Goal: Task Accomplishment & Management: Use online tool/utility

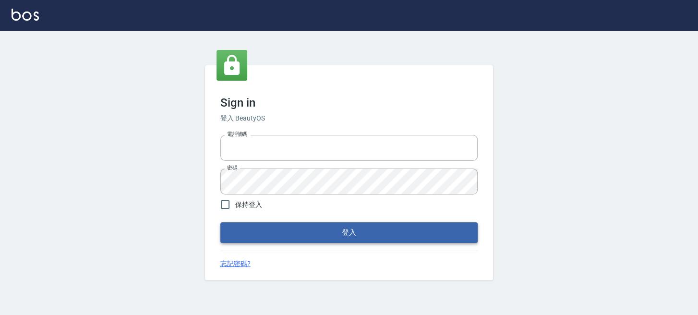
type input "0289832082"
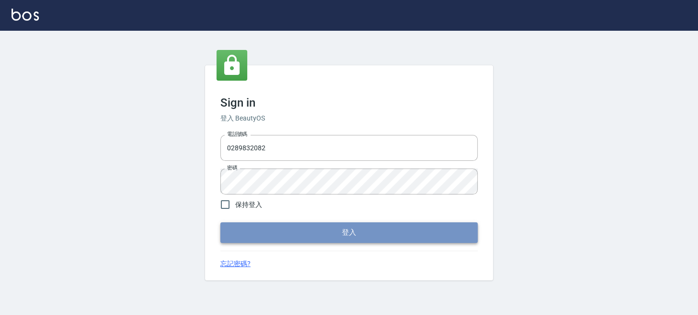
click at [341, 233] on button "登入" at bounding box center [348, 232] width 257 height 20
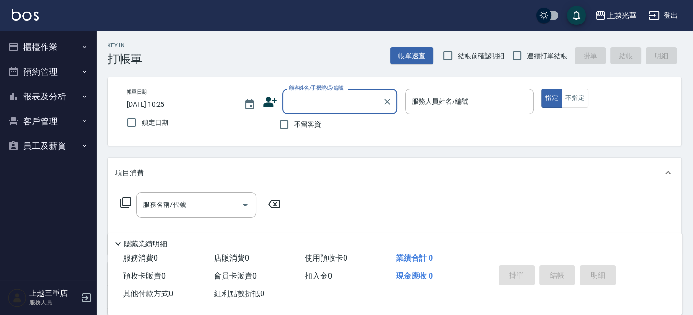
click at [75, 48] on button "櫃檯作業" at bounding box center [48, 47] width 88 height 25
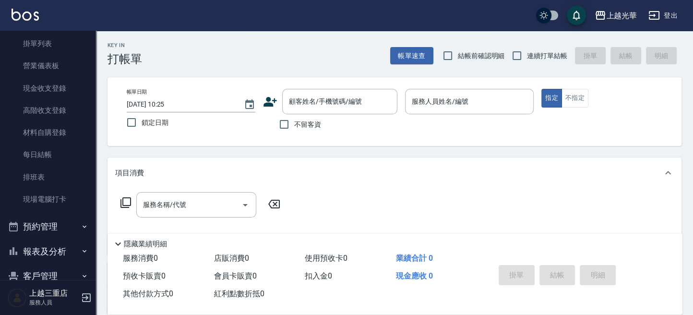
scroll to position [119, 0]
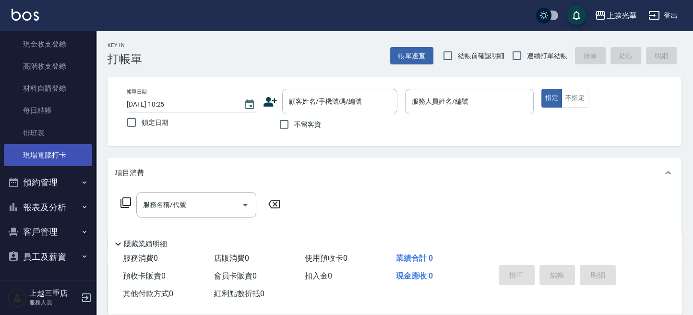
click at [64, 158] on link "現場電腦打卡" at bounding box center [48, 155] width 88 height 22
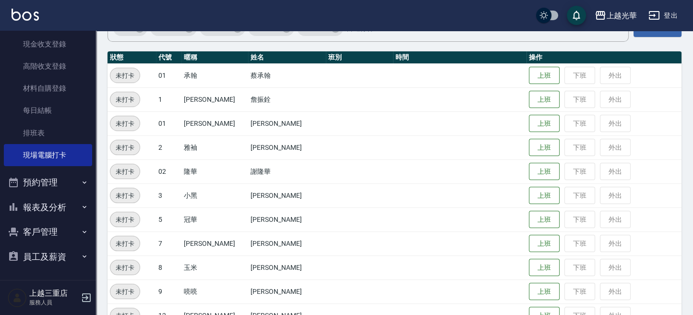
scroll to position [128, 0]
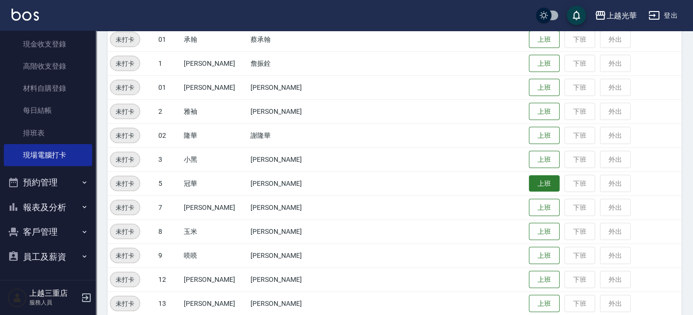
click at [536, 178] on button "上班" at bounding box center [544, 183] width 31 height 17
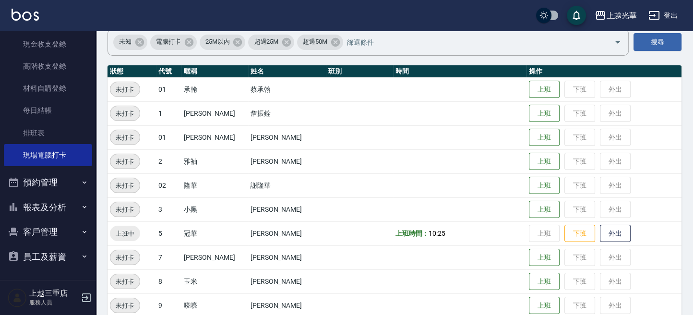
scroll to position [64, 0]
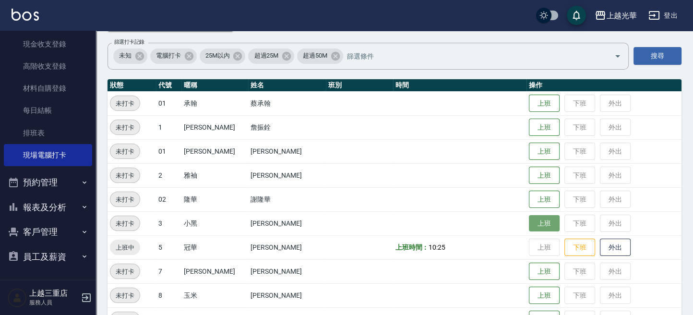
click at [530, 221] on button "上班" at bounding box center [544, 223] width 31 height 17
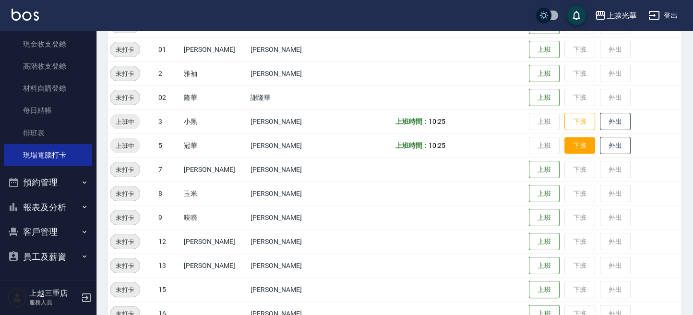
scroll to position [259, 0]
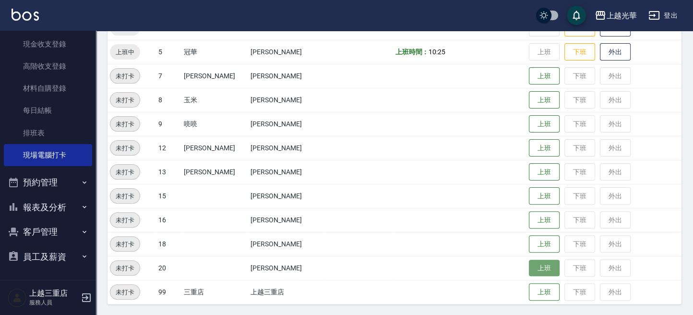
click at [529, 270] on button "上班" at bounding box center [544, 268] width 31 height 17
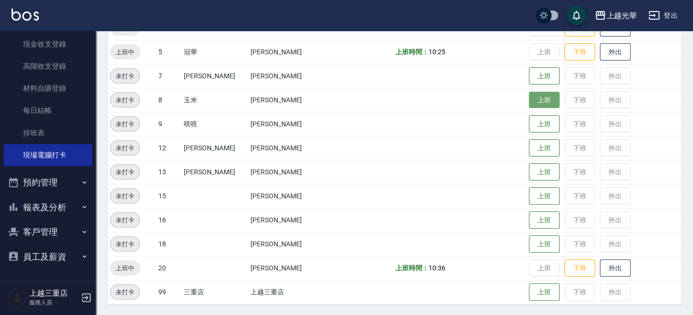
click at [529, 98] on button "上班" at bounding box center [544, 100] width 31 height 17
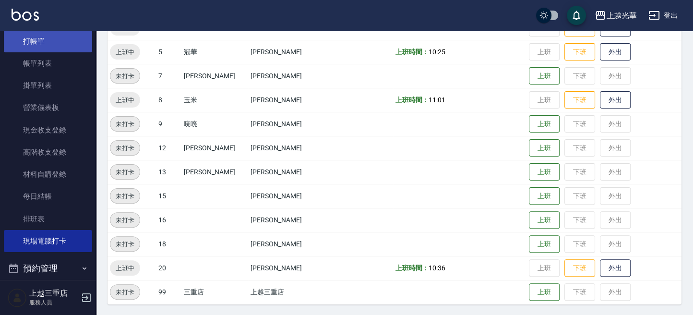
scroll to position [0, 0]
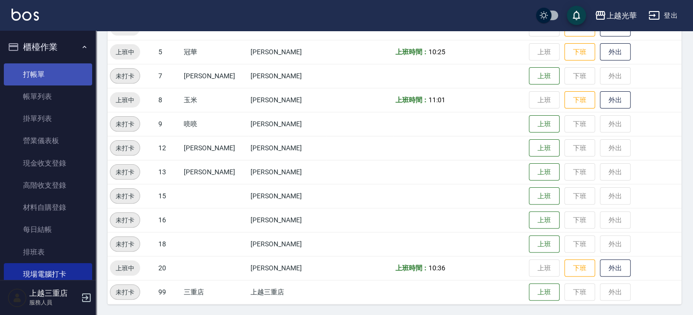
click at [46, 70] on link "打帳單" at bounding box center [48, 74] width 88 height 22
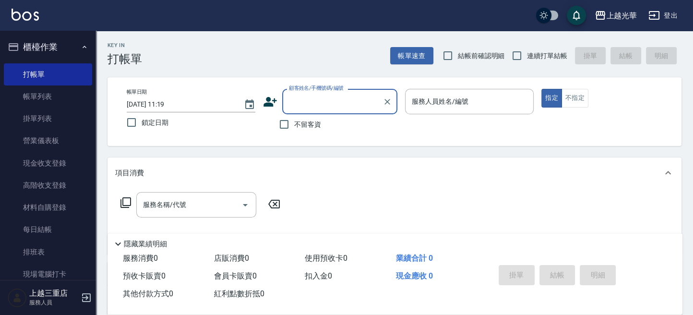
click at [292, 133] on input "不留客資" at bounding box center [284, 124] width 20 height 20
checkbox input "true"
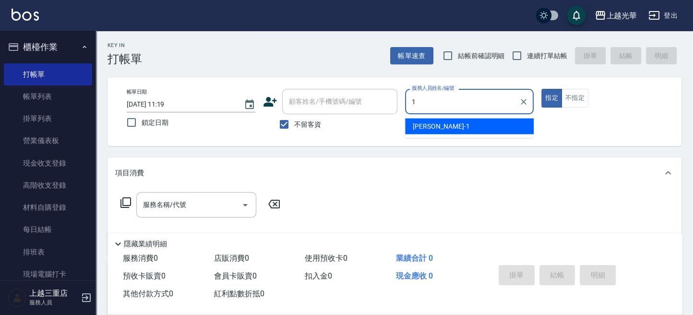
type input "1"
type button "true"
type input "小詹-1"
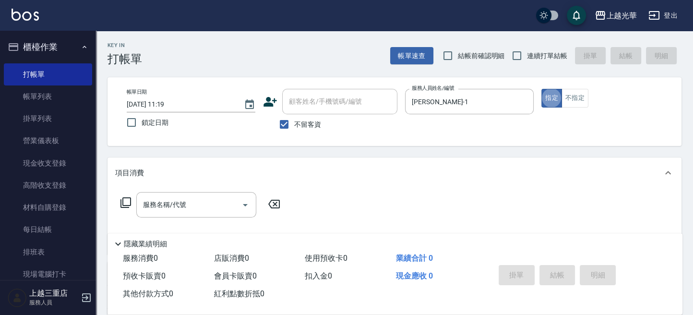
click at [537, 51] on span "連續打單結帳" at bounding box center [547, 56] width 40 height 10
click at [527, 51] on input "連續打單結帳" at bounding box center [517, 56] width 20 height 20
checkbox input "true"
click at [185, 193] on div "服務名稱/代號" at bounding box center [196, 204] width 120 height 25
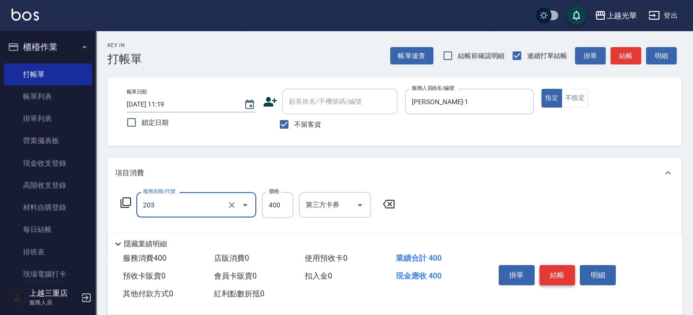
type input "指定單剪(203)"
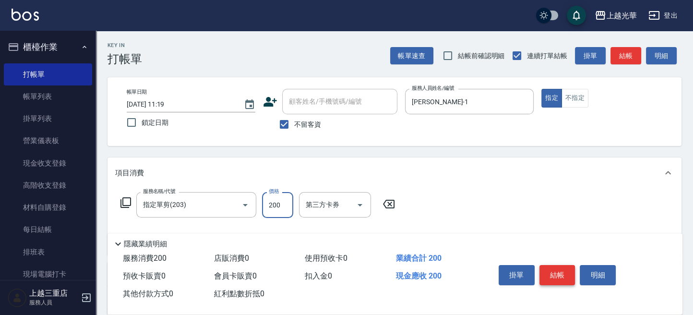
type input "200"
click at [566, 274] on button "結帳" at bounding box center [558, 275] width 36 height 20
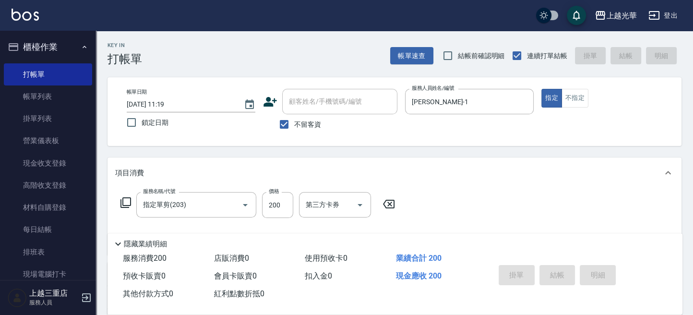
type input "2025/09/04 11:42"
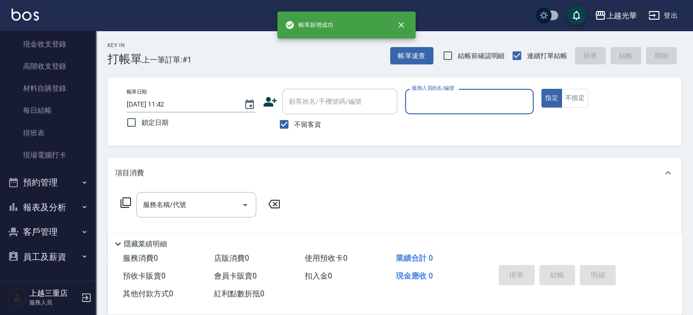
click at [63, 204] on button "報表及分析" at bounding box center [48, 207] width 88 height 25
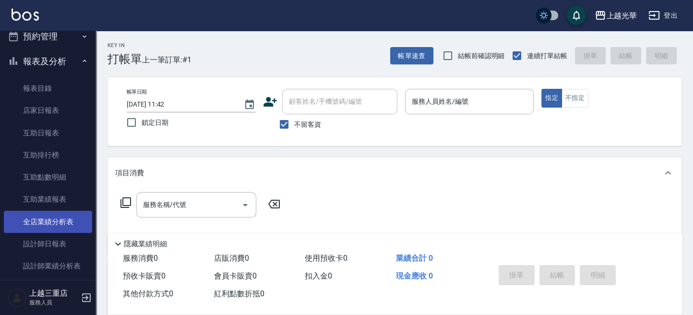
scroll to position [282, 0]
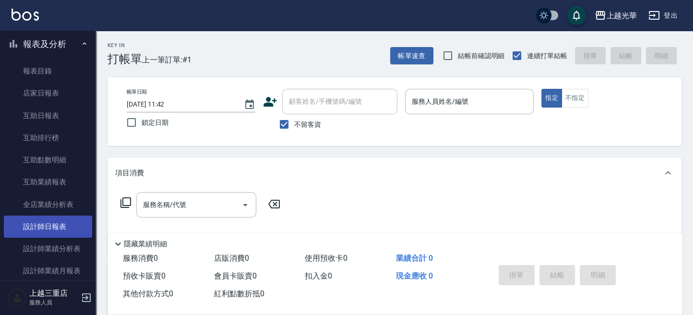
click at [65, 217] on link "設計師日報表" at bounding box center [48, 227] width 88 height 22
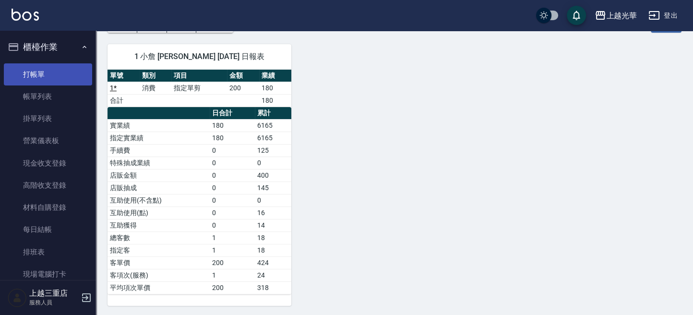
click at [44, 68] on link "打帳單" at bounding box center [48, 74] width 88 height 22
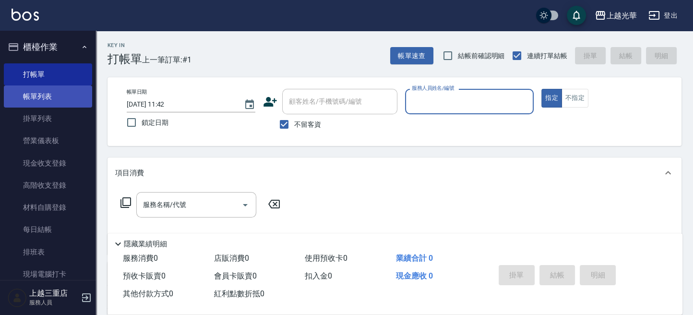
click at [46, 96] on link "帳單列表" at bounding box center [48, 96] width 88 height 22
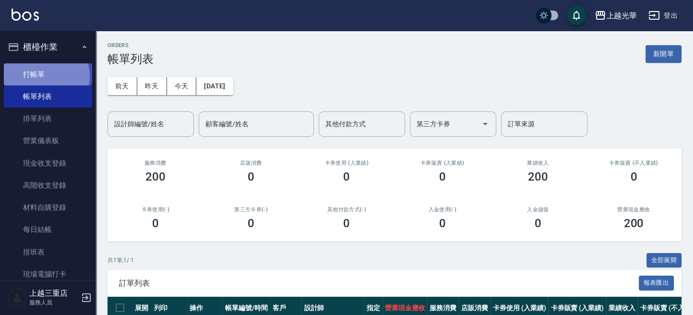
click at [43, 76] on link "打帳單" at bounding box center [48, 74] width 88 height 22
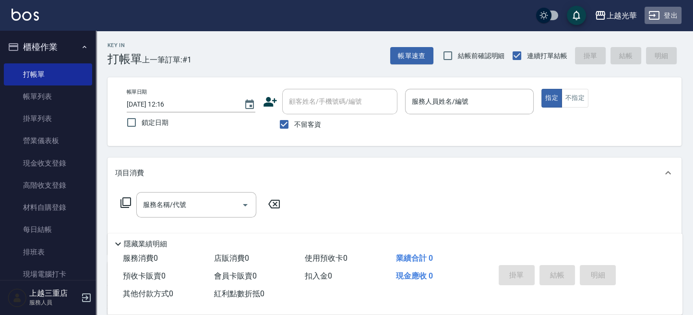
click at [660, 16] on icon "button" at bounding box center [655, 16] width 12 height 12
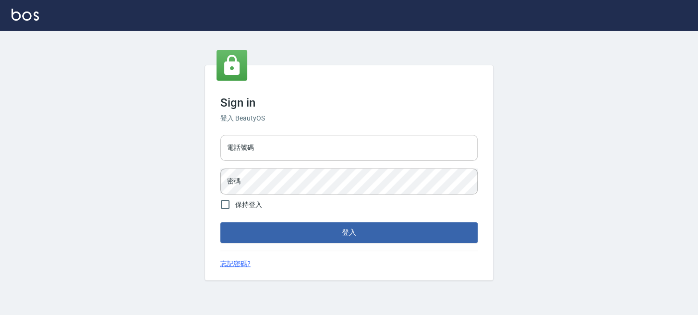
type input "0289832082"
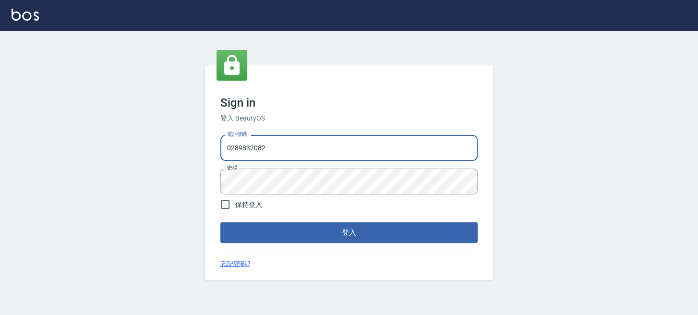
click at [149, 165] on div "Sign in 登入 BeautyOS 電話號碼 0289832082 電話號碼 密碼 密碼 保持登入 登入 忘記密碼?" at bounding box center [349, 173] width 698 height 284
type input "0955332100"
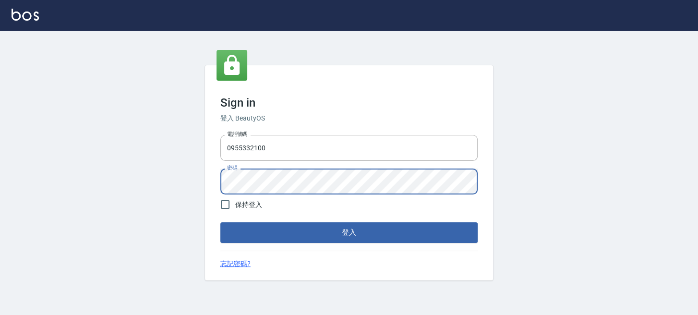
click at [220, 222] on button "登入" at bounding box center [348, 232] width 257 height 20
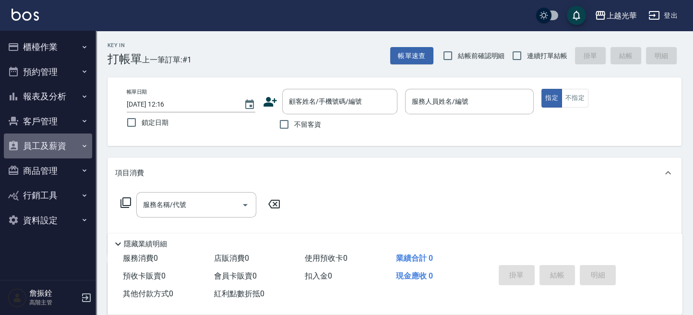
click at [37, 148] on button "員工及薪資" at bounding box center [48, 146] width 88 height 25
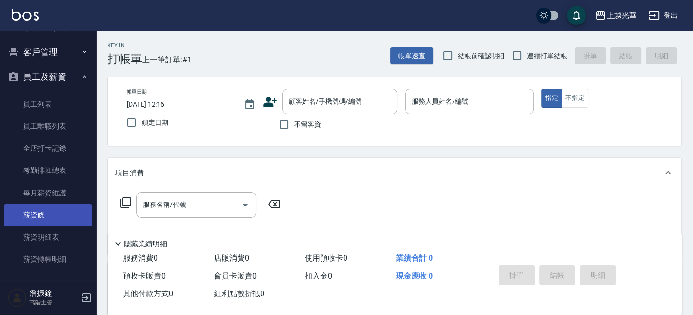
scroll to position [149, 0]
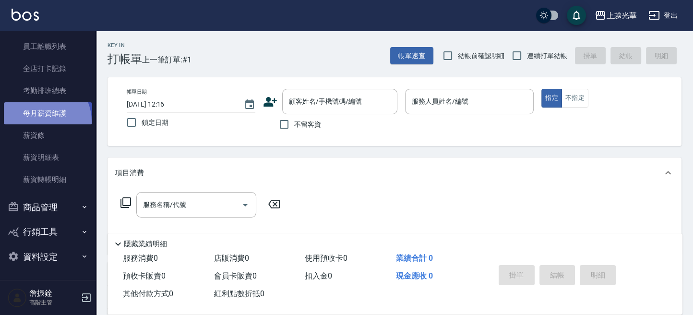
click at [39, 122] on link "每月薪資維護" at bounding box center [48, 113] width 88 height 22
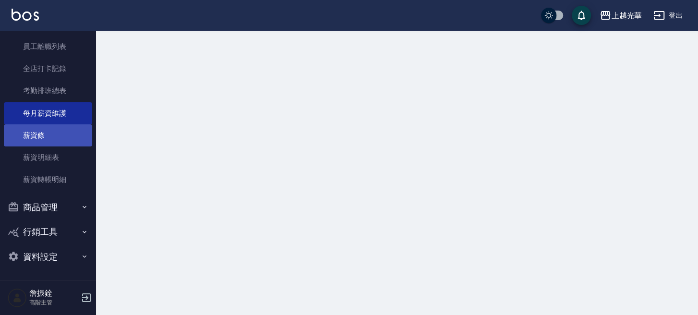
click at [42, 136] on link "薪資條" at bounding box center [48, 135] width 88 height 22
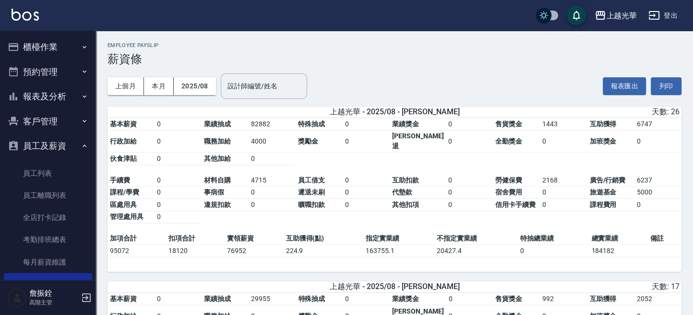
click at [62, 97] on button "報表及分析" at bounding box center [48, 96] width 88 height 25
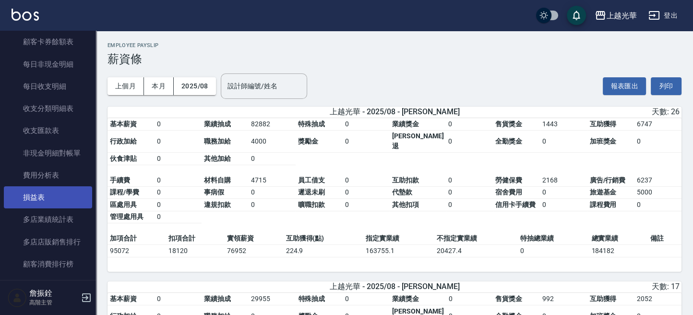
scroll to position [832, 0]
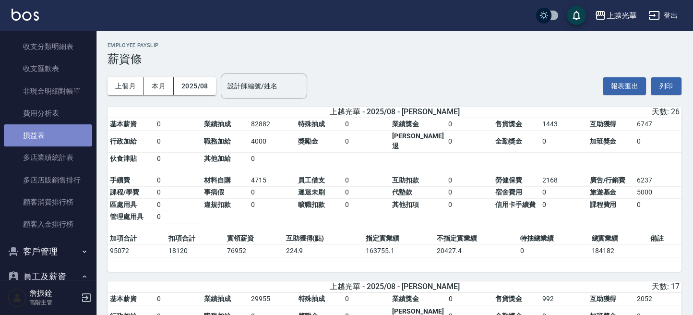
drag, startPoint x: 67, startPoint y: 129, endPoint x: 173, endPoint y: 88, distance: 114.2
click at [66, 128] on link "損益表" at bounding box center [48, 135] width 88 height 22
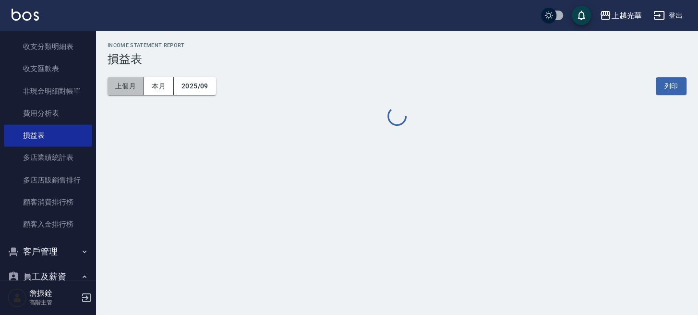
click at [127, 82] on button "上個月" at bounding box center [126, 86] width 36 height 18
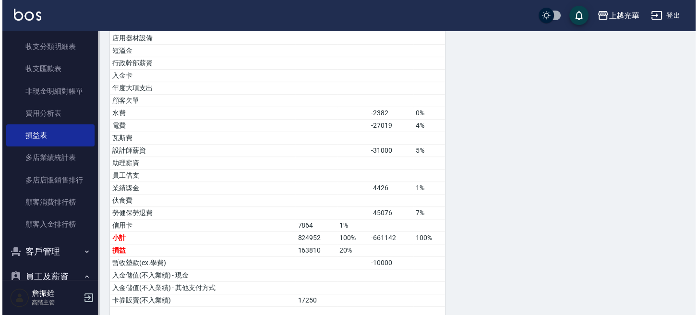
scroll to position [463, 0]
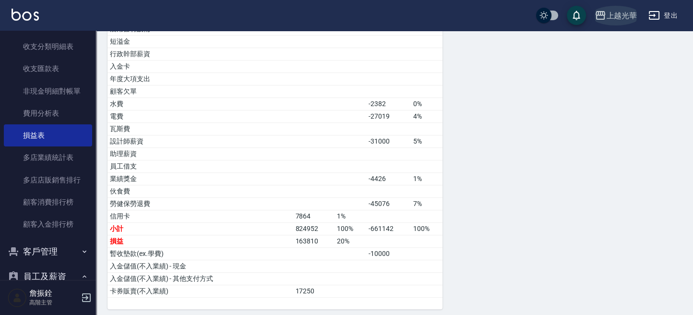
click at [619, 22] on button "上越光華" at bounding box center [616, 16] width 50 height 20
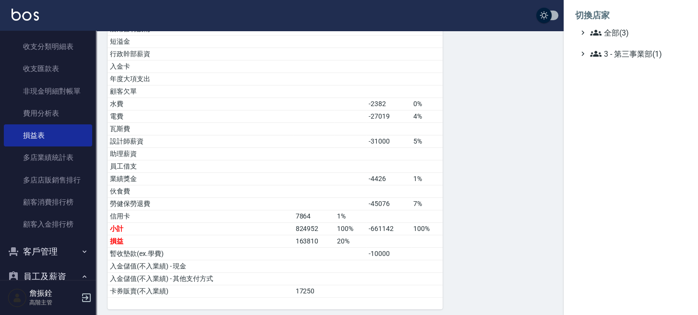
click at [608, 50] on span "3 - 第三事業部(1)" at bounding box center [636, 54] width 93 height 12
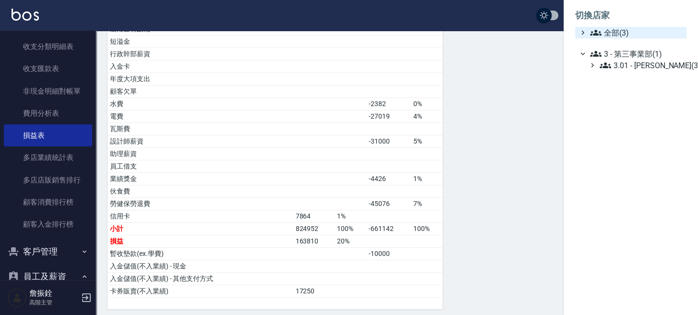
click at [609, 34] on span "全部(3)" at bounding box center [636, 33] width 93 height 12
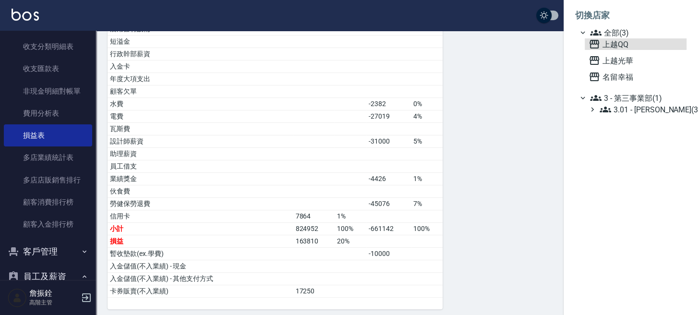
click at [609, 49] on span "上越QQ" at bounding box center [636, 44] width 94 height 12
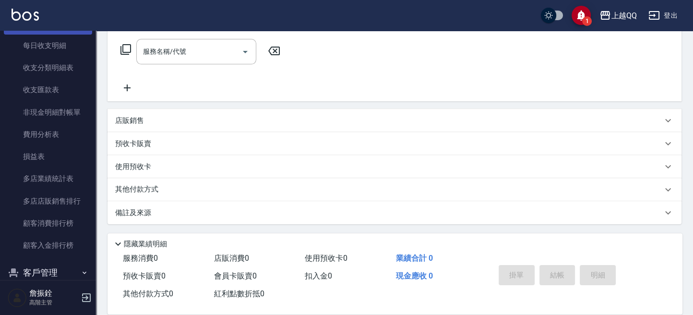
scroll to position [832, 0]
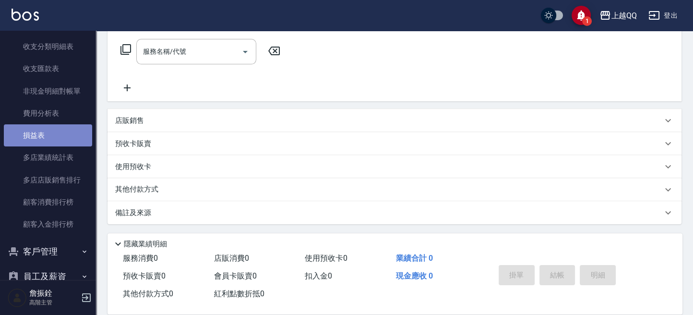
click at [61, 140] on link "損益表" at bounding box center [48, 135] width 88 height 22
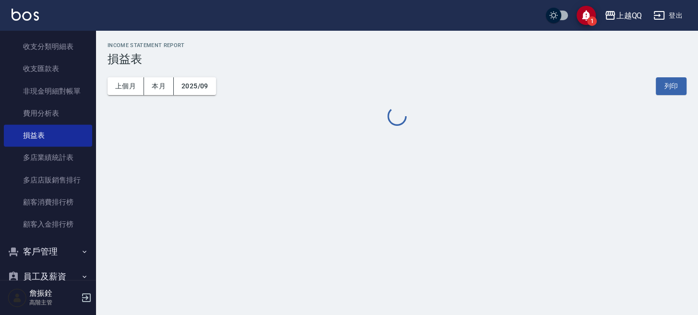
drag, startPoint x: 116, startPoint y: 90, endPoint x: 143, endPoint y: 99, distance: 28.9
click at [117, 89] on button "上個月" at bounding box center [126, 86] width 36 height 18
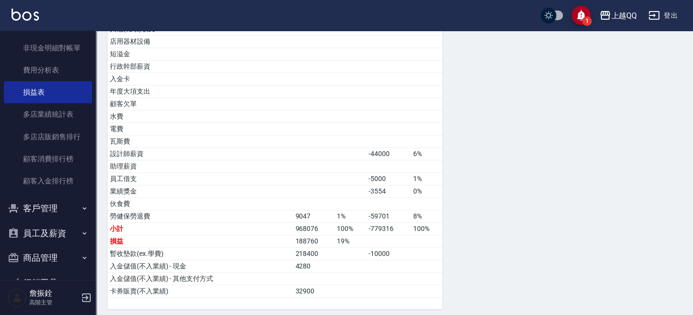
scroll to position [926, 0]
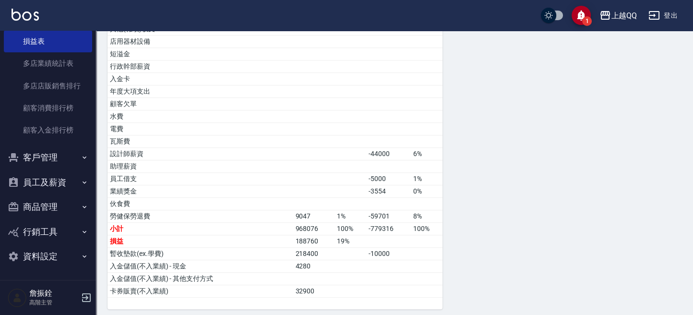
click at [49, 183] on button "員工及薪資" at bounding box center [48, 182] width 88 height 25
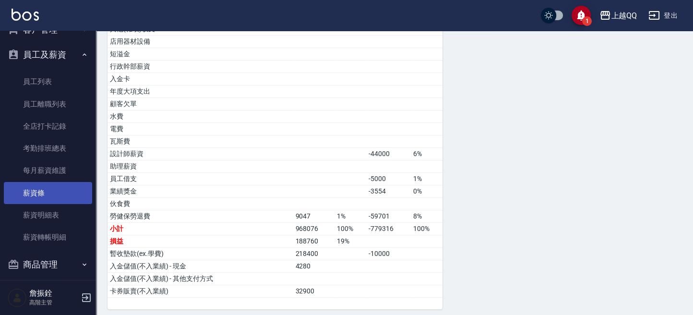
click at [54, 184] on link "薪資條" at bounding box center [48, 193] width 88 height 22
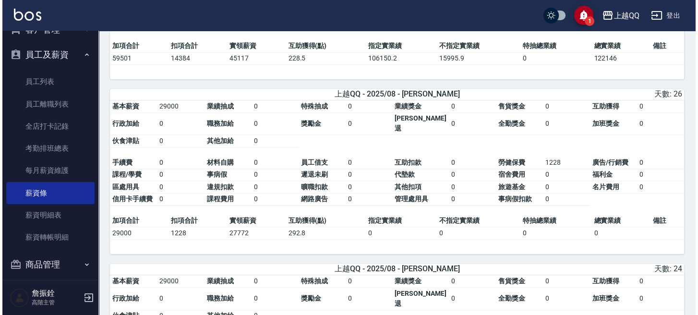
scroll to position [1123, 0]
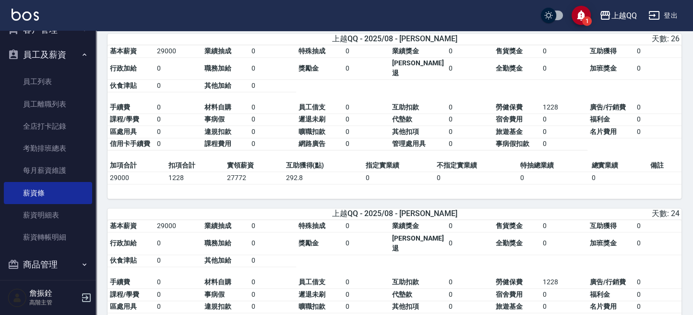
click at [608, 25] on div "1 上越QQ 登出" at bounding box center [346, 15] width 693 height 31
click at [611, 19] on div "上越QQ" at bounding box center [624, 16] width 26 height 12
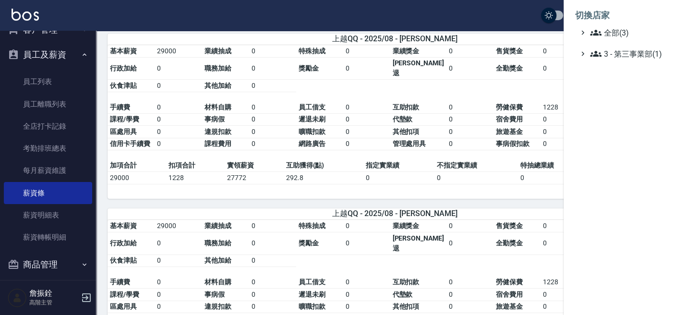
click at [614, 35] on span "全部(3)" at bounding box center [636, 33] width 93 height 12
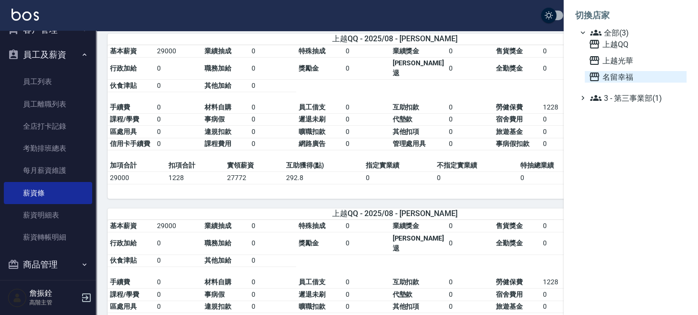
click at [616, 75] on span "名留幸福" at bounding box center [636, 77] width 94 height 12
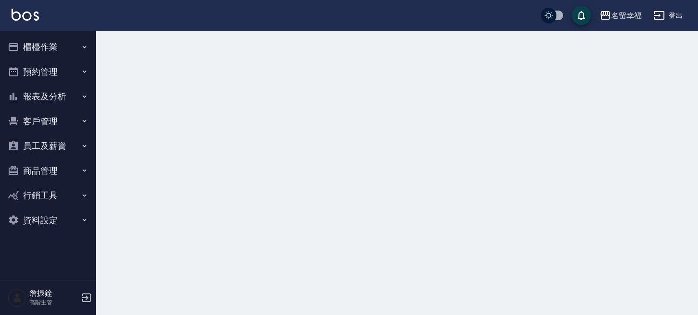
click at [57, 141] on button "員工及薪資" at bounding box center [48, 146] width 88 height 25
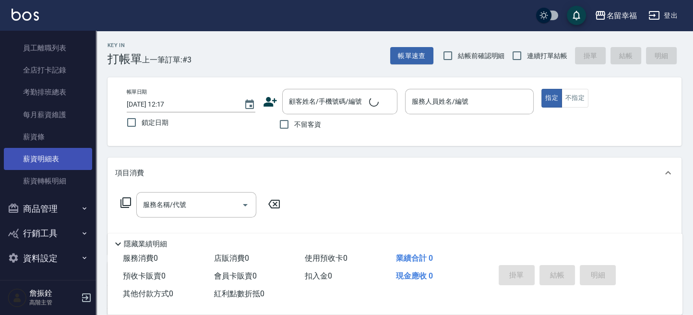
scroll to position [149, 0]
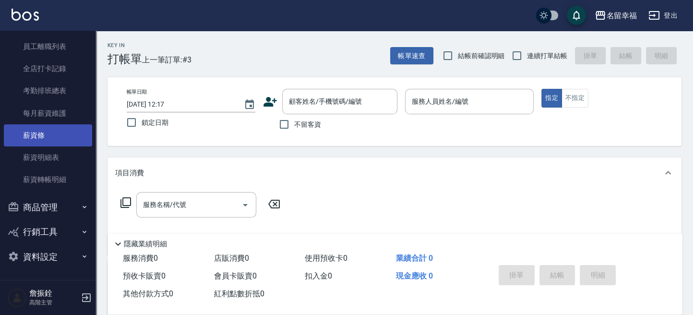
click at [59, 142] on link "薪資條" at bounding box center [48, 135] width 88 height 22
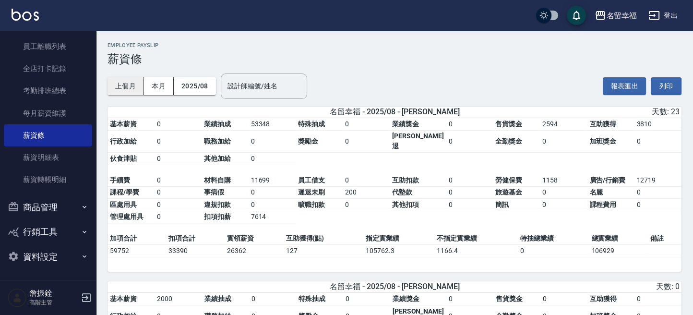
click at [121, 86] on button "上個月" at bounding box center [126, 86] width 36 height 18
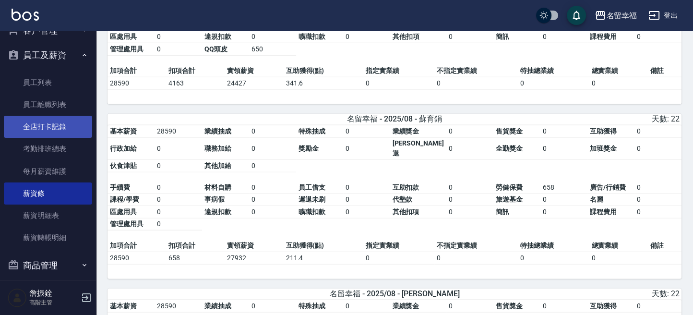
scroll to position [21, 0]
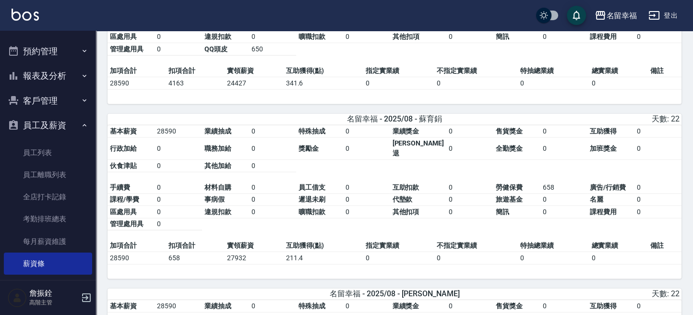
click at [64, 77] on button "報表及分析" at bounding box center [48, 75] width 88 height 25
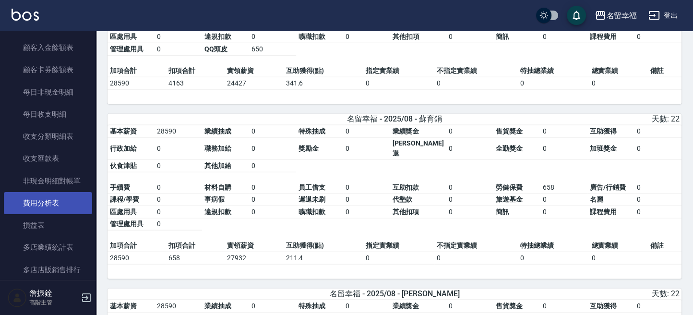
scroll to position [768, 0]
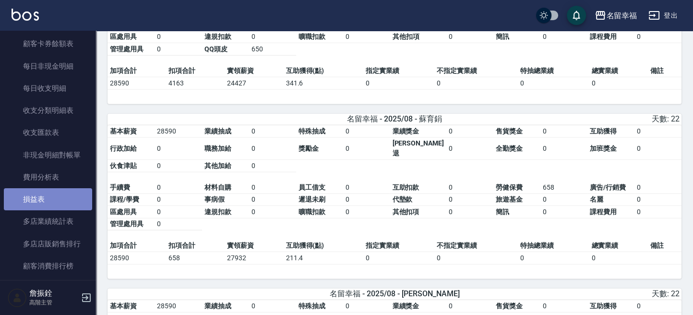
click at [53, 204] on link "損益表" at bounding box center [48, 199] width 88 height 22
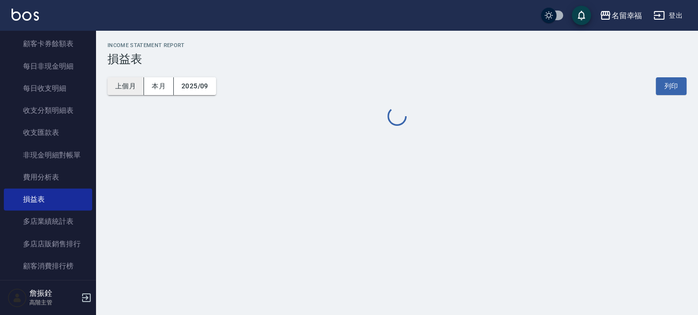
click at [123, 93] on button "上個月" at bounding box center [126, 86] width 36 height 18
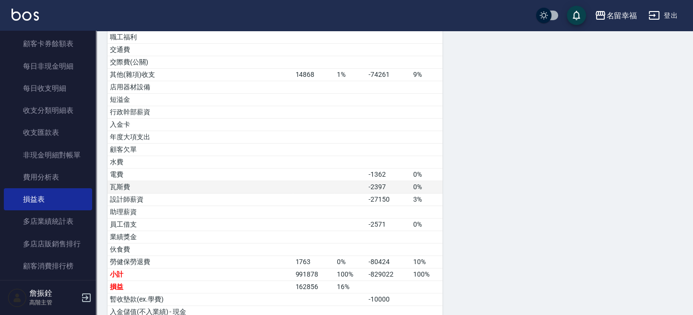
scroll to position [451, 0]
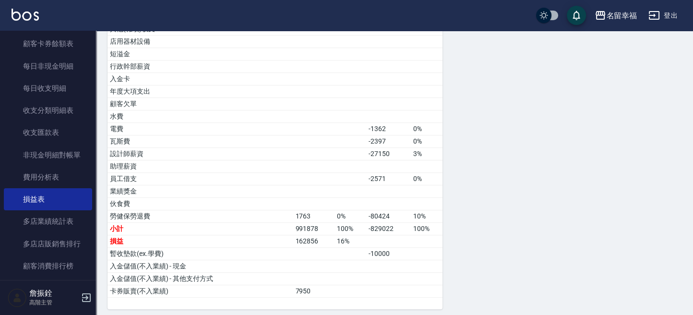
click at [676, 10] on button "登出" at bounding box center [663, 16] width 37 height 18
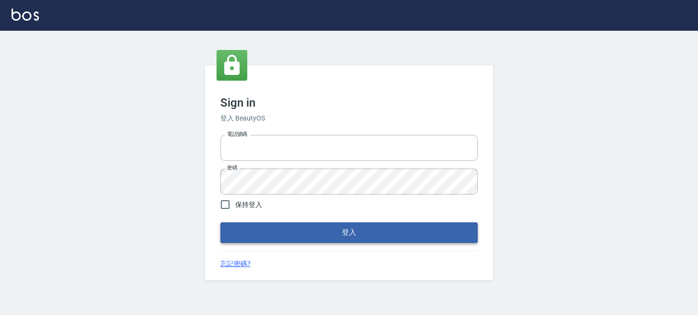
type input "0289832082"
click at [367, 225] on button "登入" at bounding box center [348, 232] width 257 height 20
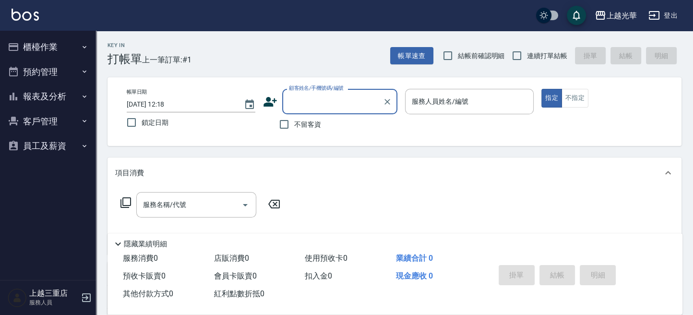
click at [671, 17] on button "登出" at bounding box center [663, 16] width 37 height 18
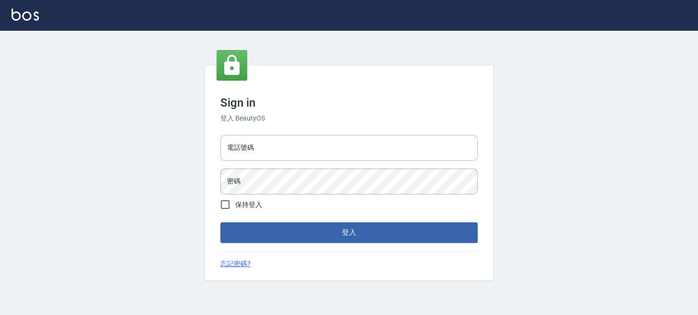
type input "0289832082"
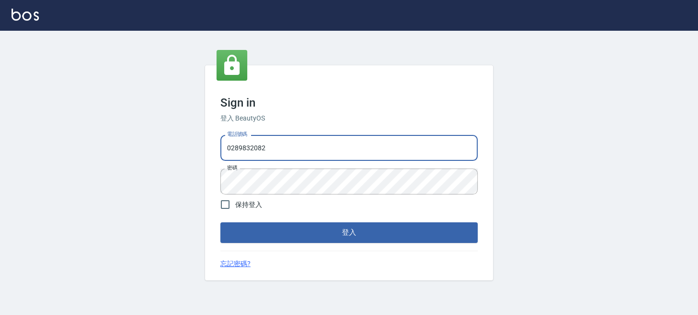
drag, startPoint x: 384, startPoint y: 145, endPoint x: 72, endPoint y: 156, distance: 312.8
click at [72, 156] on div "Sign in 登入 BeautyOS 電話號碼 0289832082 電話號碼 密碼 密碼 保持登入 登入 忘記密碼?" at bounding box center [349, 173] width 698 height 284
paste input "955332100"
type input "0955332100"
click at [138, 188] on div "Sign in 登入 BeautyOS 電話號碼 0955332100 電話號碼 密碼 密碼 保持登入 登入 忘記密碼?" at bounding box center [349, 173] width 698 height 284
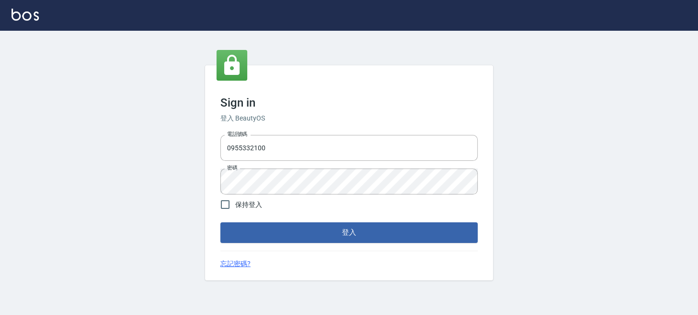
drag, startPoint x: 215, startPoint y: 230, endPoint x: 231, endPoint y: 231, distance: 16.4
click at [216, 230] on div "Sign in 登入 BeautyOS 電話號碼 0955332100 電話號碼 密碼 密碼 保持登入 登入 忘記密碼?" at bounding box center [349, 172] width 288 height 215
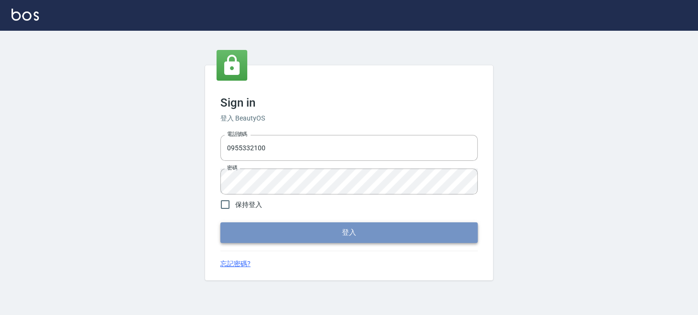
click at [231, 231] on button "登入" at bounding box center [348, 232] width 257 height 20
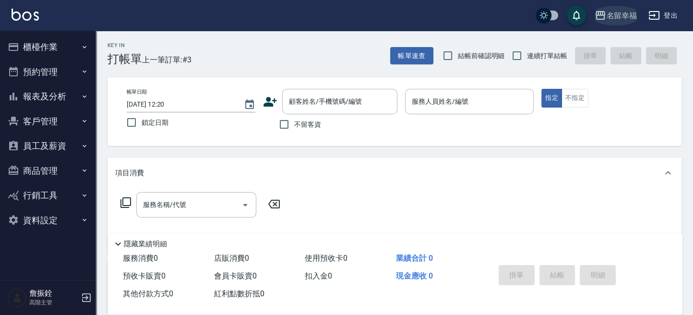
click at [613, 14] on div "名留幸福" at bounding box center [622, 16] width 31 height 12
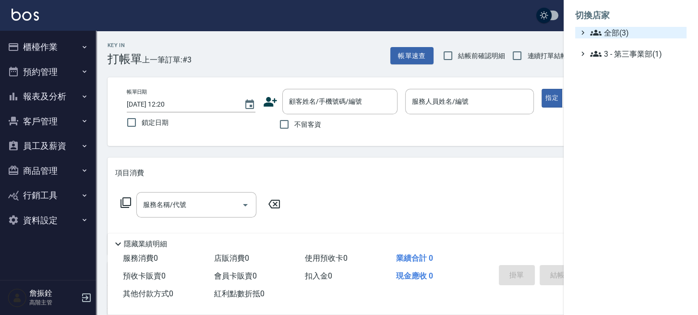
drag, startPoint x: 613, startPoint y: 14, endPoint x: 611, endPoint y: 35, distance: 20.7
click at [611, 28] on span "全部(3)" at bounding box center [636, 33] width 93 height 12
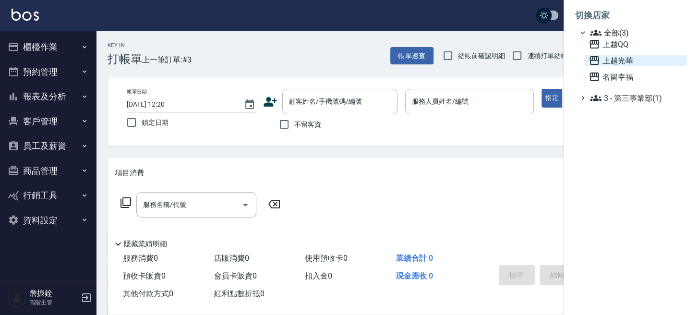
click at [620, 61] on span "上越光華" at bounding box center [636, 61] width 94 height 12
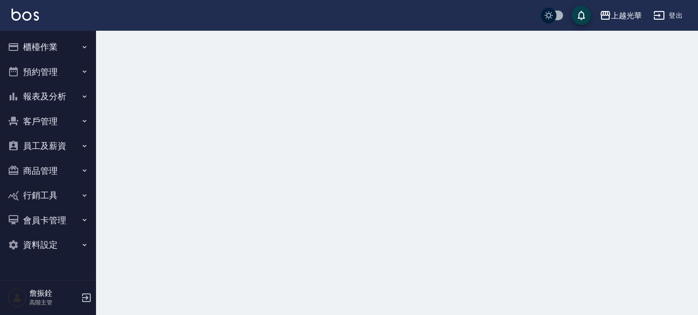
click at [69, 149] on button "員工及薪資" at bounding box center [48, 146] width 88 height 25
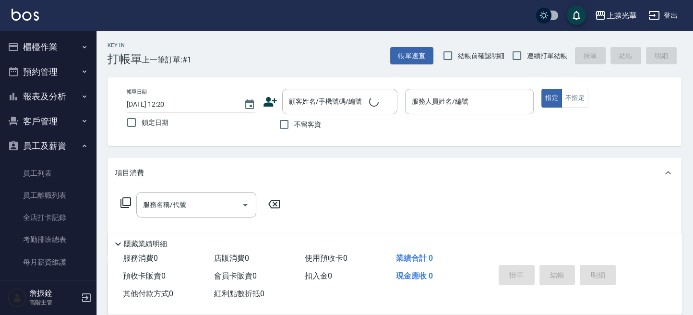
scroll to position [149, 0]
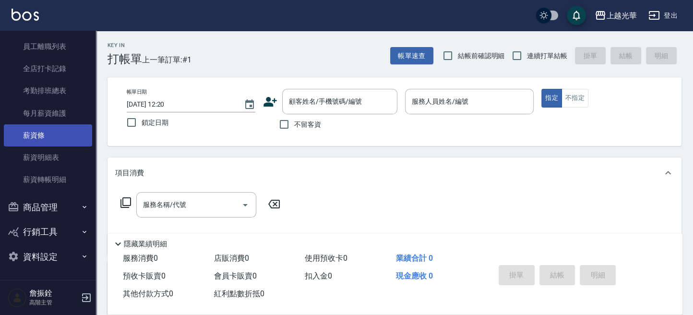
drag, startPoint x: 49, startPoint y: 137, endPoint x: 54, endPoint y: 136, distance: 5.5
click at [49, 137] on link "薪資條" at bounding box center [48, 135] width 88 height 22
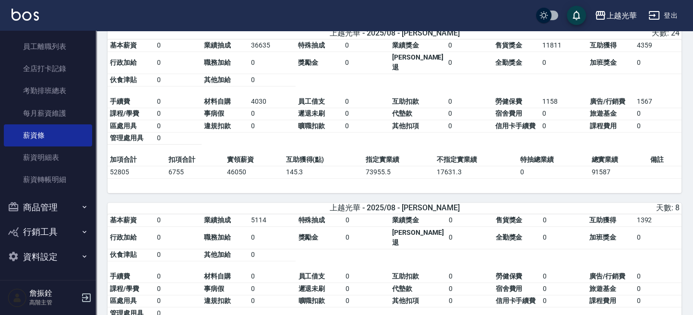
scroll to position [787, 0]
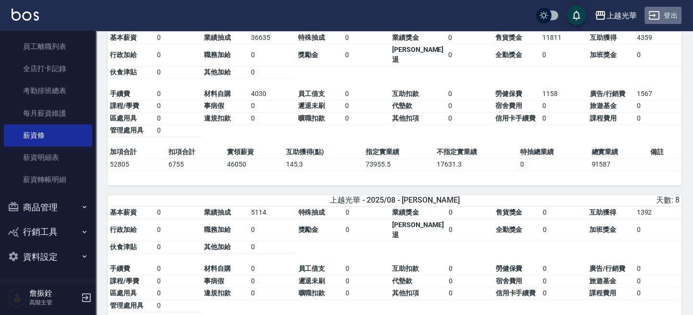
click at [670, 18] on button "登出" at bounding box center [663, 16] width 37 height 18
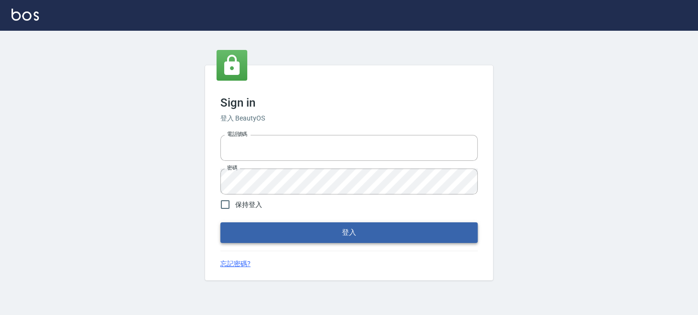
type input "0289832082"
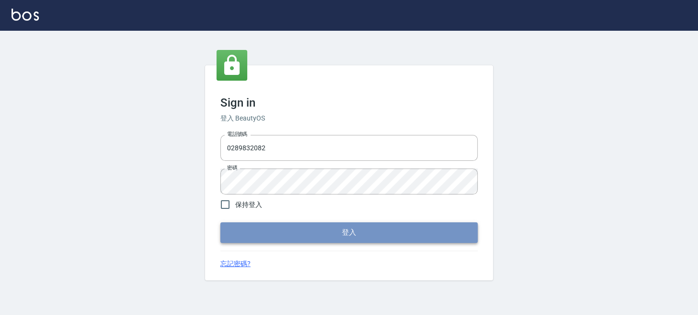
click at [292, 235] on button "登入" at bounding box center [348, 232] width 257 height 20
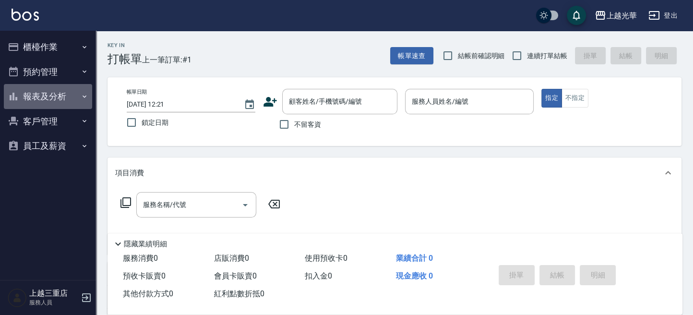
click at [59, 96] on button "報表及分析" at bounding box center [48, 96] width 88 height 25
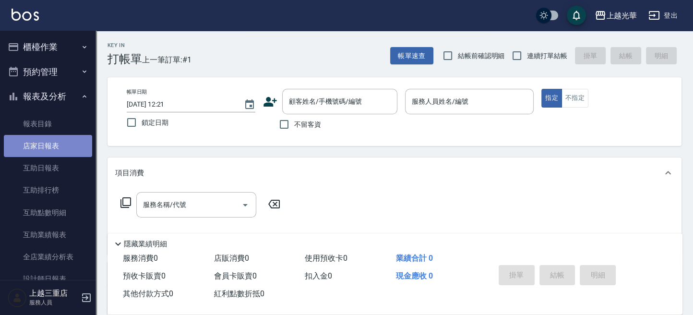
click at [52, 146] on link "店家日報表" at bounding box center [48, 146] width 88 height 22
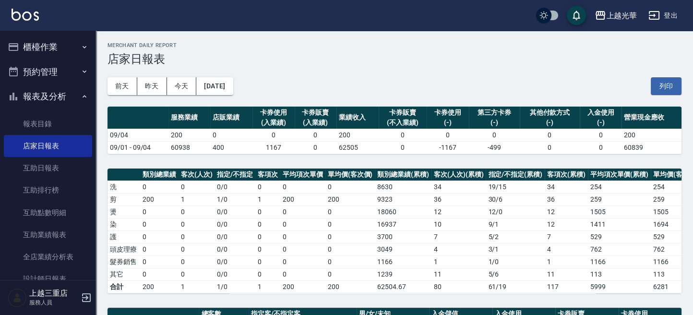
click at [40, 51] on button "櫃檯作業" at bounding box center [48, 47] width 88 height 25
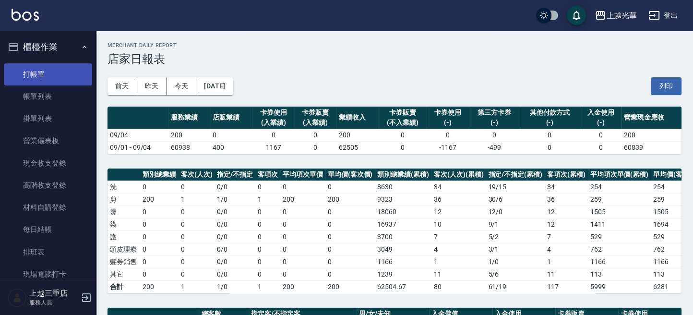
click at [40, 73] on link "打帳單" at bounding box center [48, 74] width 88 height 22
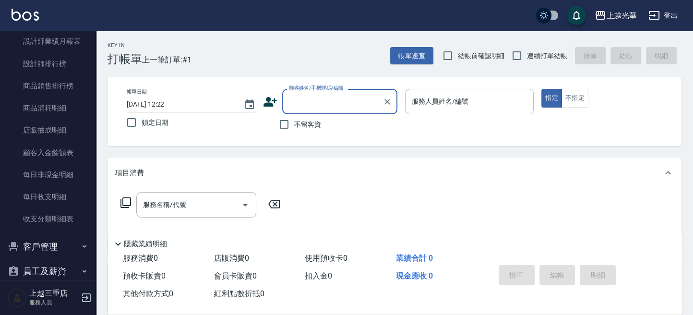
scroll to position [384, 0]
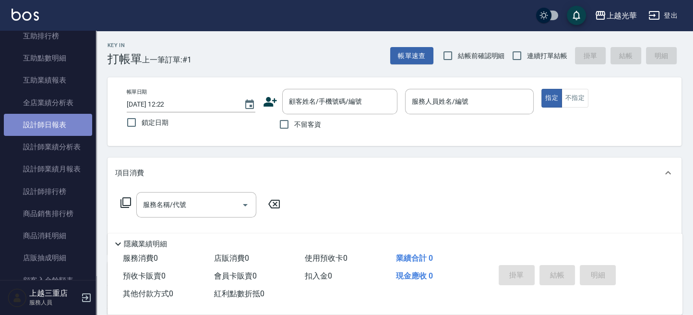
click at [71, 122] on link "設計師日報表" at bounding box center [48, 125] width 88 height 22
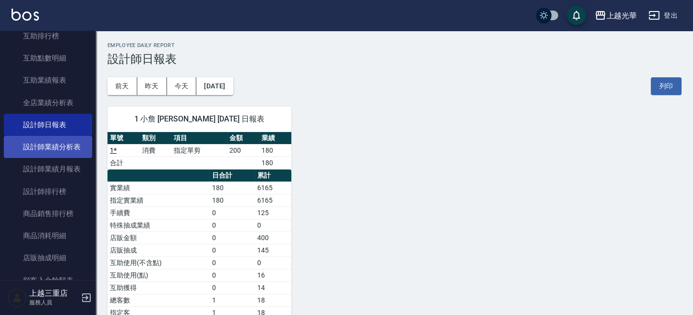
click at [75, 147] on link "設計師業績分析表" at bounding box center [48, 147] width 88 height 22
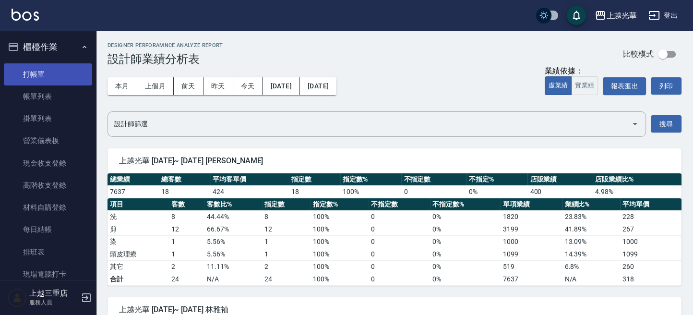
click at [54, 79] on link "打帳單" at bounding box center [48, 74] width 88 height 22
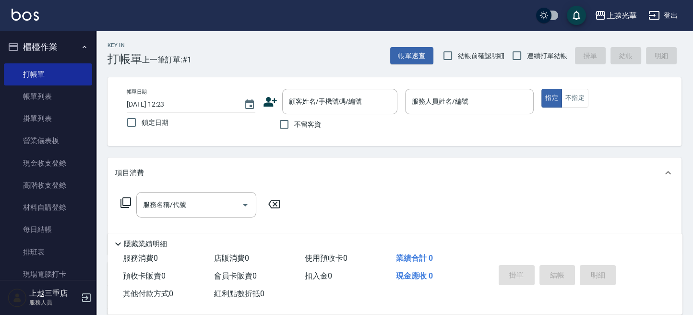
click at [309, 125] on span "不留客資" at bounding box center [307, 125] width 27 height 10
click at [294, 125] on input "不留客資" at bounding box center [284, 124] width 20 height 20
checkbox input "true"
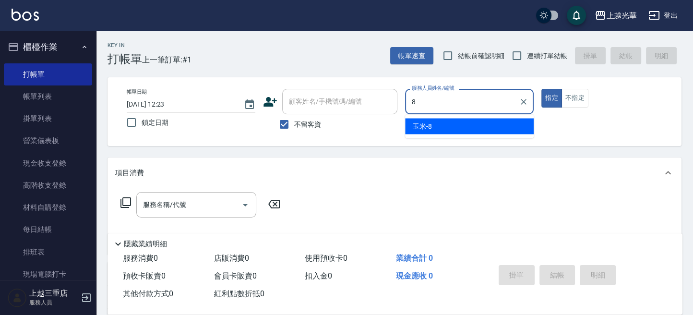
type input "玉米-8"
type button "true"
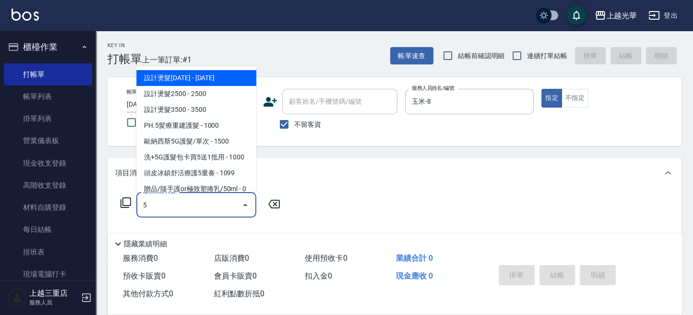
type input "5"
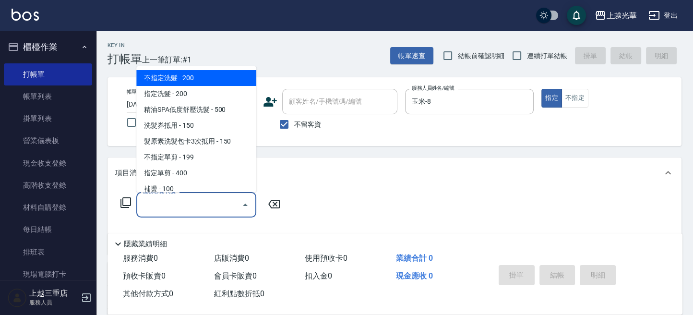
click at [126, 199] on icon at bounding box center [126, 203] width 12 height 12
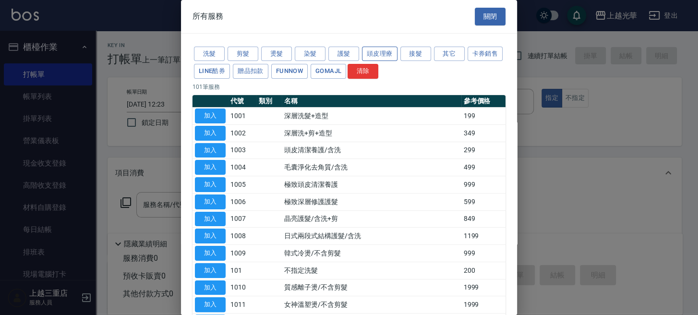
click at [381, 51] on button "頭皮理療" at bounding box center [380, 54] width 36 height 15
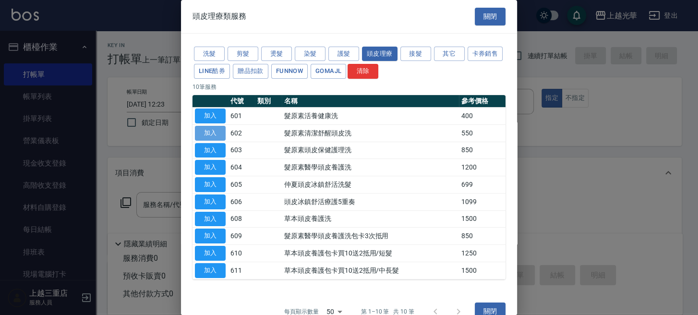
click at [217, 131] on button "加入" at bounding box center [210, 133] width 31 height 15
type input "髮原素清潔舒醒頭皮洗(602)"
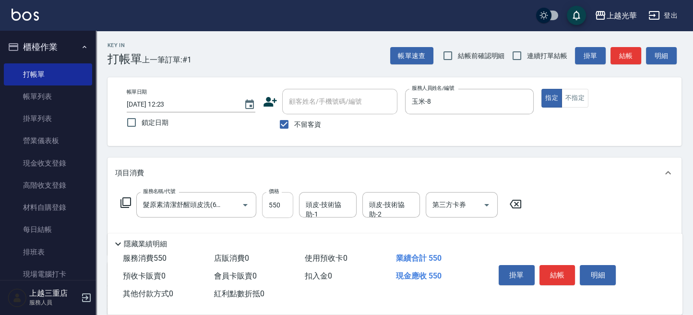
click at [273, 205] on input "550" at bounding box center [277, 205] width 31 height 26
type input "500"
click at [339, 199] on input "頭皮-技術協助-1" at bounding box center [328, 204] width 49 height 17
type input "[PERSON_NAME]-20"
click at [636, 58] on button "結帳" at bounding box center [626, 56] width 31 height 18
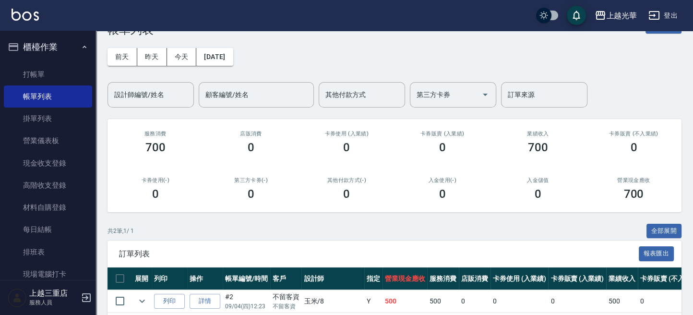
scroll to position [97, 0]
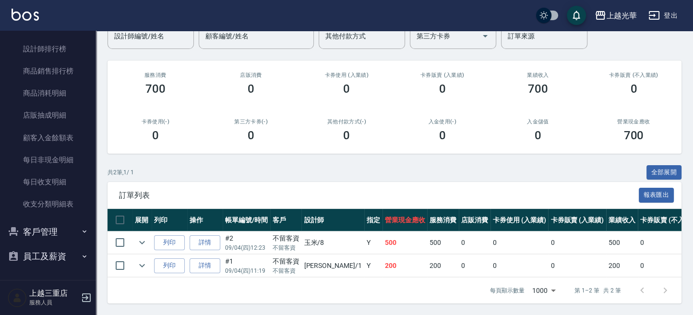
click at [41, 253] on button "員工及薪資" at bounding box center [48, 256] width 88 height 25
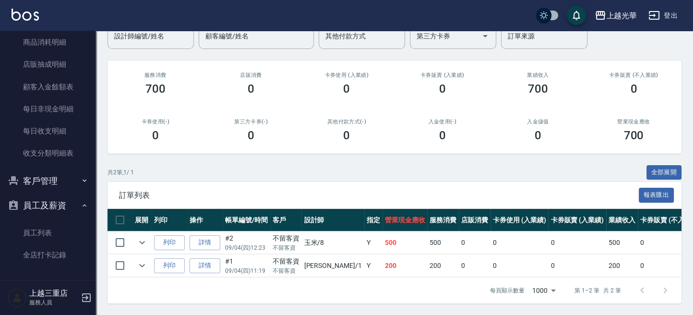
scroll to position [579, 0]
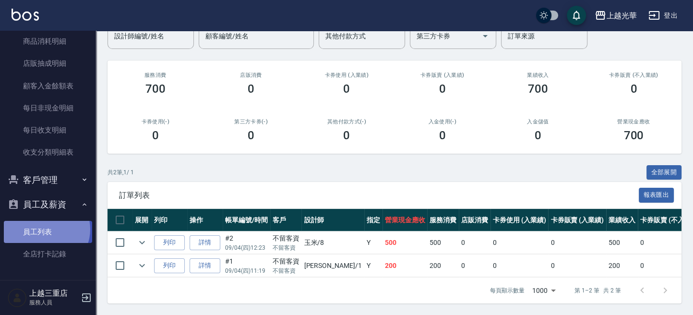
click at [45, 229] on link "員工列表" at bounding box center [48, 232] width 88 height 22
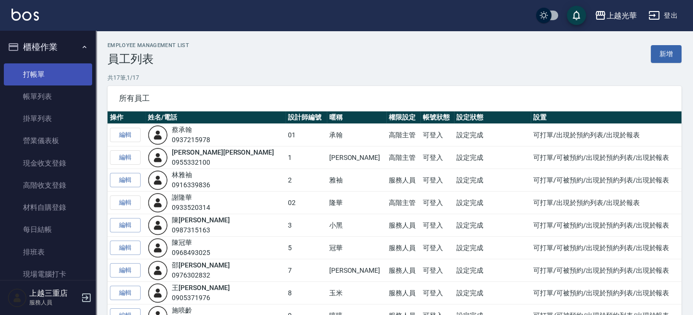
click at [56, 64] on link "打帳單" at bounding box center [48, 74] width 88 height 22
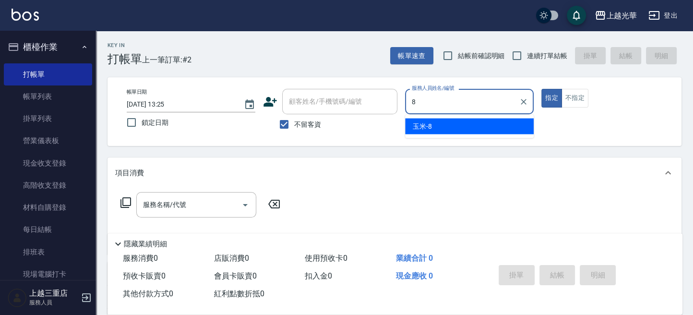
type input "玉米-8"
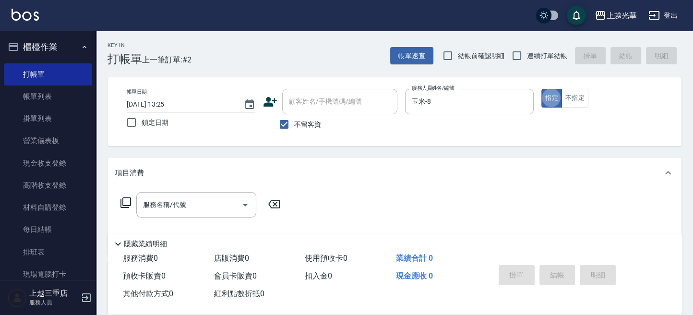
type button "true"
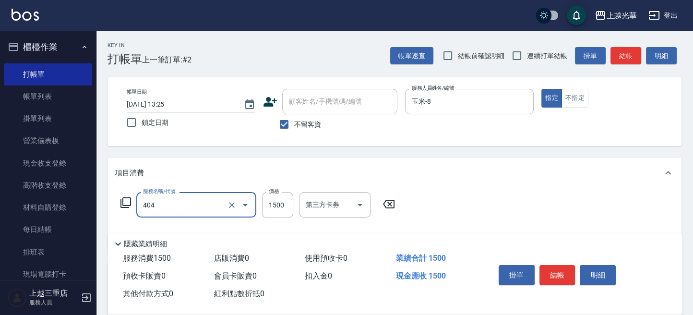
type input "設計染髮(404)"
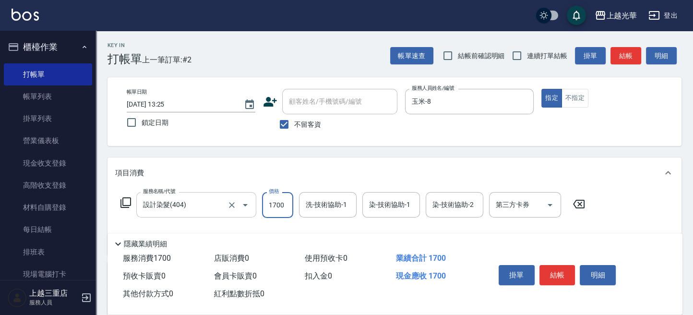
type input "1700"
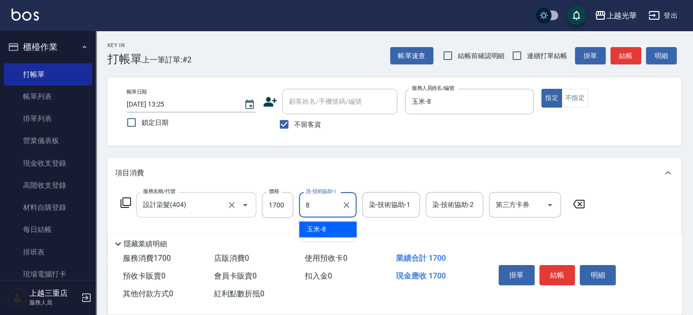
type input "玉米-8"
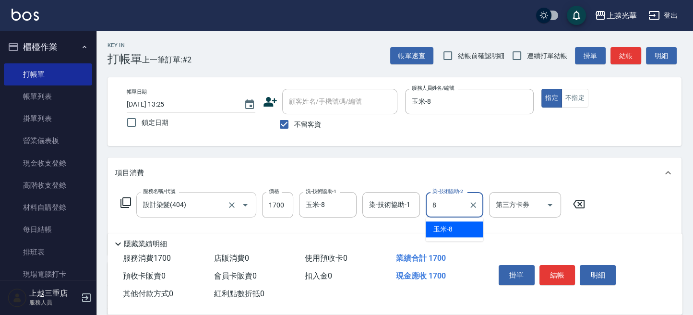
type input "玉米-8"
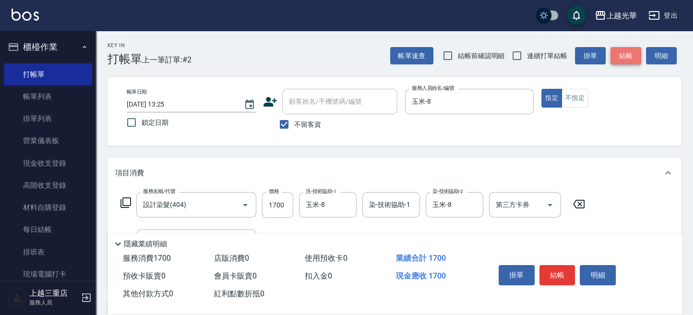
click at [632, 58] on button "結帳" at bounding box center [626, 56] width 31 height 18
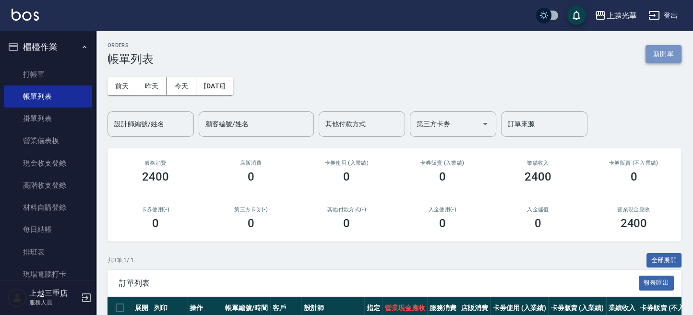
click at [681, 49] on button "新開單" at bounding box center [664, 54] width 36 height 18
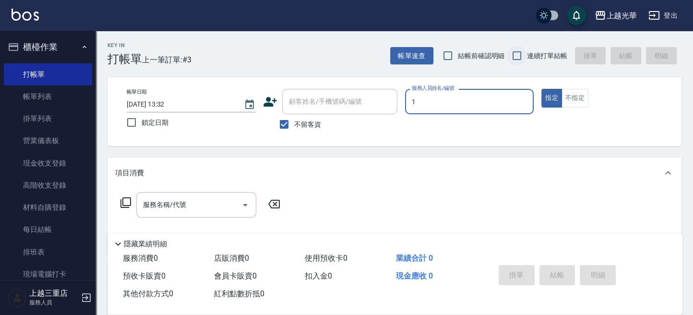
type input "[PERSON_NAME]-1"
type button "true"
click at [532, 51] on span "連續打單結帳" at bounding box center [547, 56] width 40 height 10
click at [527, 51] on input "連續打單結帳" at bounding box center [517, 56] width 20 height 20
checkbox input "true"
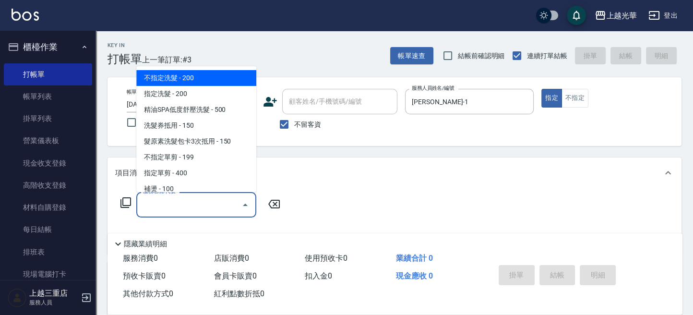
drag, startPoint x: 206, startPoint y: 211, endPoint x: 209, endPoint y: 207, distance: 5.1
click at [207, 209] on input "服務名稱/代號" at bounding box center [189, 204] width 97 height 17
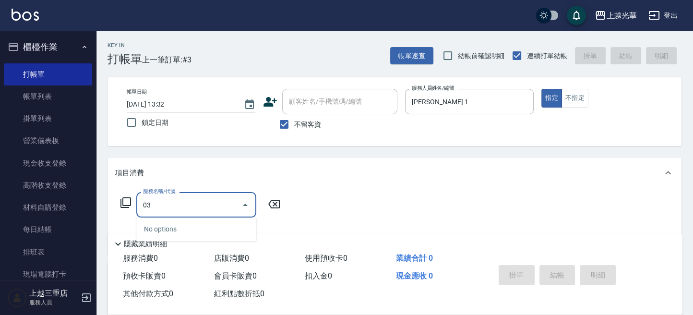
drag, startPoint x: 207, startPoint y: 205, endPoint x: 88, endPoint y: 201, distance: 118.2
click at [54, 202] on div "上越光華 登出 櫃檯作業 打帳單 帳單列表 掛單列表 營業儀表板 現金收支登錄 高階收支登錄 材料自購登錄 每日結帳 排班表 現場電腦打卡 預約管理 預約管理…" at bounding box center [346, 222] width 693 height 445
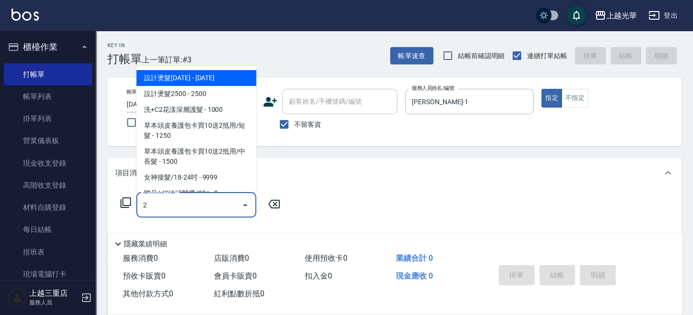
click at [213, 199] on input "2" at bounding box center [189, 204] width 97 height 17
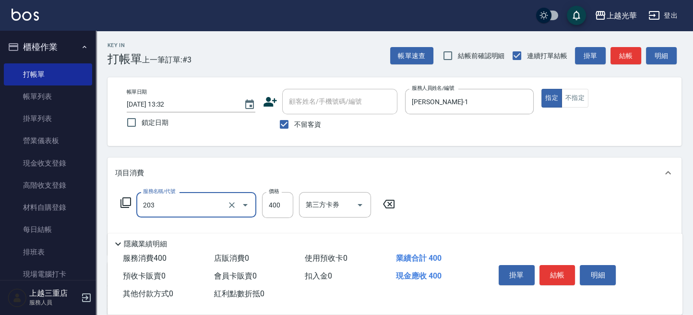
type input "指定單剪(203)"
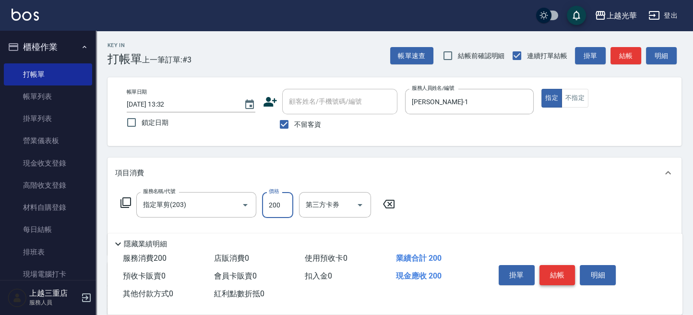
type input "200"
click at [562, 279] on button "結帳" at bounding box center [558, 275] width 36 height 20
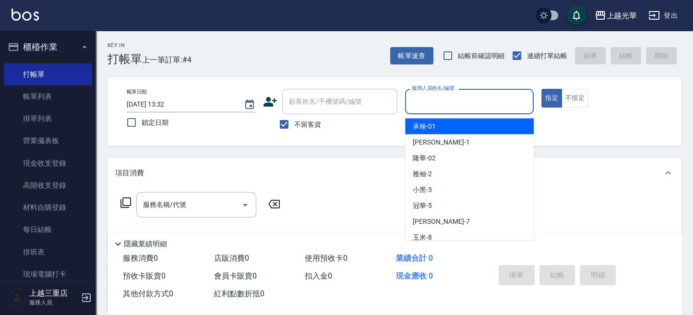
drag, startPoint x: 456, startPoint y: 105, endPoint x: 446, endPoint y: 99, distance: 11.9
click at [449, 100] on input "服務人員姓名/編號" at bounding box center [470, 101] width 120 height 17
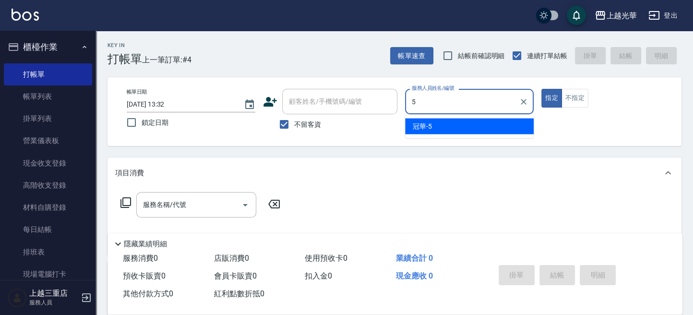
type input "冠華-5"
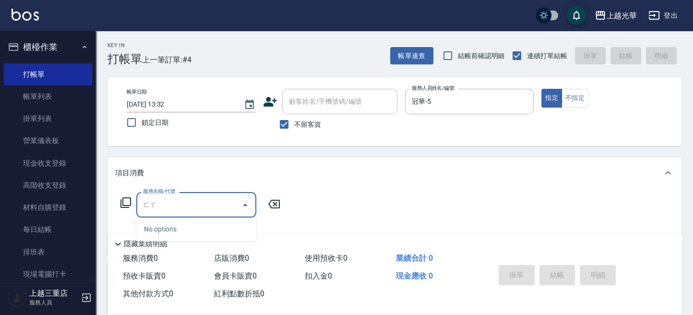
type input "發"
type input "法"
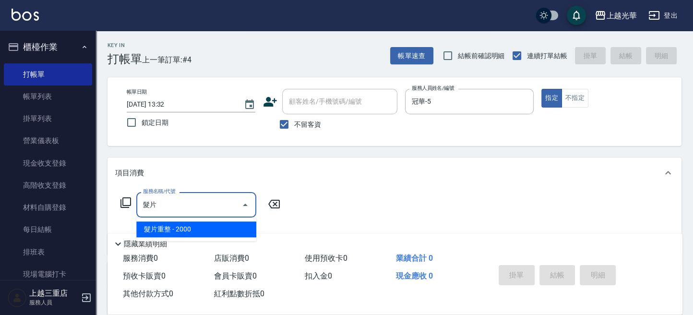
click at [219, 228] on span "髮片重整 - 2000" at bounding box center [196, 229] width 120 height 16
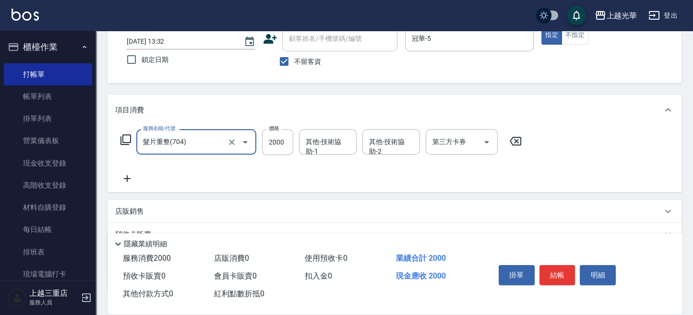
scroll to position [128, 0]
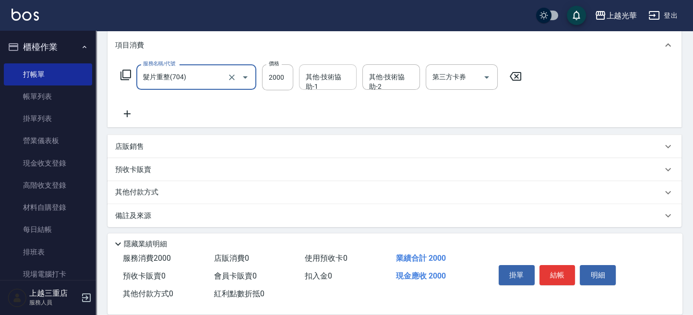
type input "髮片重整(704)"
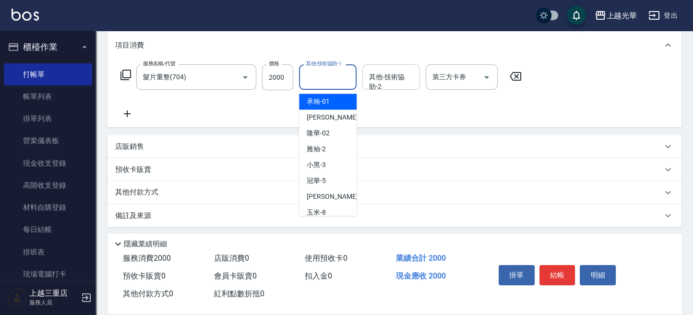
drag, startPoint x: 330, startPoint y: 76, endPoint x: 364, endPoint y: 84, distance: 34.4
click at [333, 77] on input "其他-技術協助-1" at bounding box center [328, 77] width 49 height 17
type input "冠華-5"
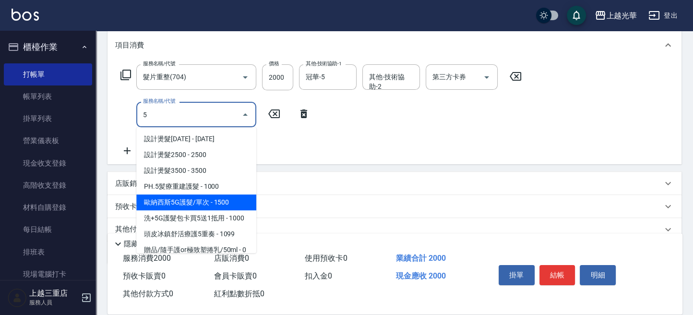
click at [207, 200] on span "歐納西斯5G護髮/單次 - 1500" at bounding box center [196, 203] width 120 height 16
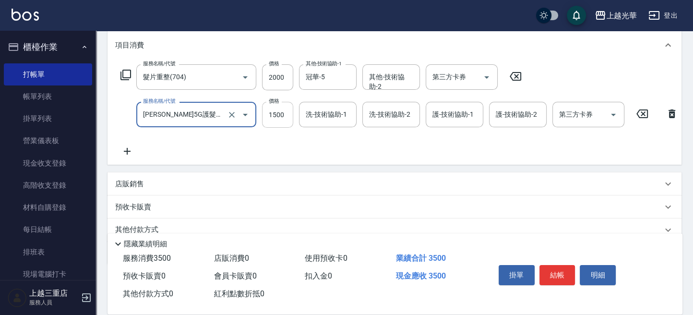
type input "[PERSON_NAME]5G護髮/單次(514)"
click at [278, 118] on input "1500" at bounding box center [277, 115] width 31 height 26
type input "1000"
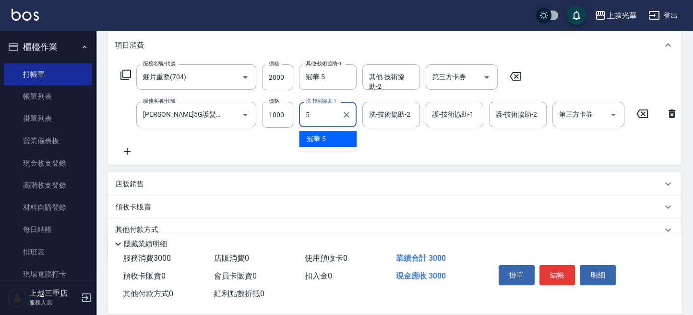
type input "冠華-5"
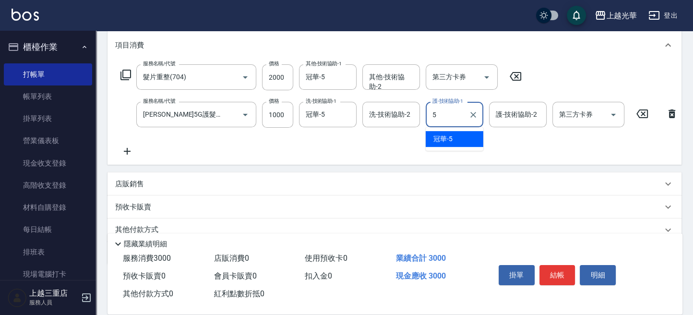
type input "冠華-5"
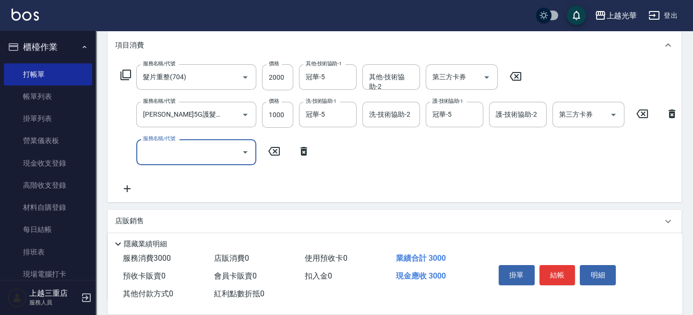
scroll to position [0, 0]
drag, startPoint x: 278, startPoint y: 74, endPoint x: 254, endPoint y: 67, distance: 24.6
click at [263, 74] on input "2000" at bounding box center [277, 77] width 31 height 26
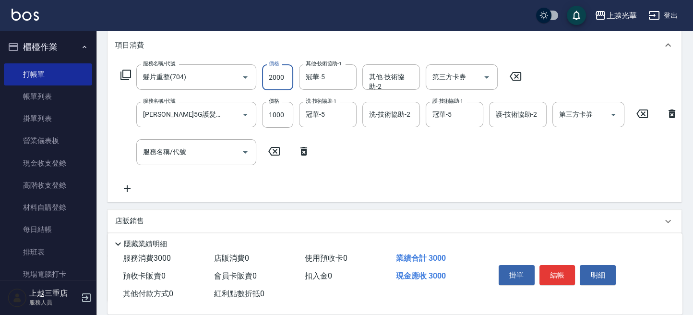
drag, startPoint x: 280, startPoint y: 74, endPoint x: 289, endPoint y: 67, distance: 11.3
click at [280, 74] on input "2000" at bounding box center [277, 77] width 31 height 26
click at [281, 81] on input "3500" at bounding box center [277, 77] width 31 height 26
click at [284, 81] on input "3500" at bounding box center [277, 77] width 31 height 26
type input "3263"
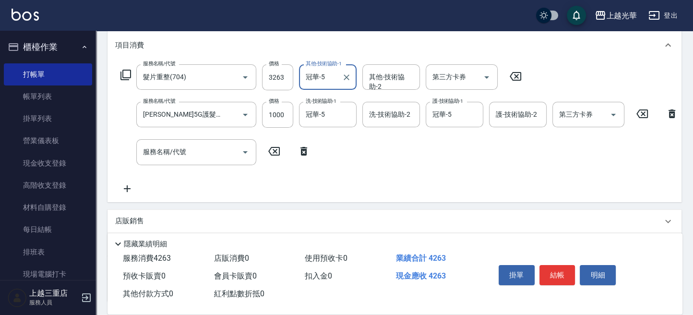
click at [377, 156] on div "服務名稱/代號 髮片重整(704) 服務名稱/代號 價格 3263 價格 其他-技術協助-1 冠華-5 其他-技術協助-1 其他-技術協助-2 其他-技術協助…" at bounding box center [399, 129] width 569 height 130
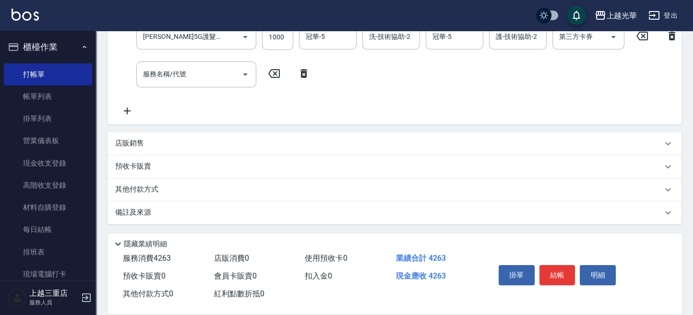
scroll to position [215, 0]
click at [232, 146] on div "店販銷售" at bounding box center [388, 143] width 547 height 10
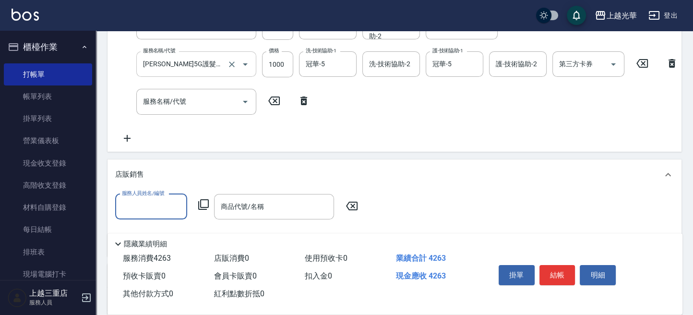
scroll to position [86, 0]
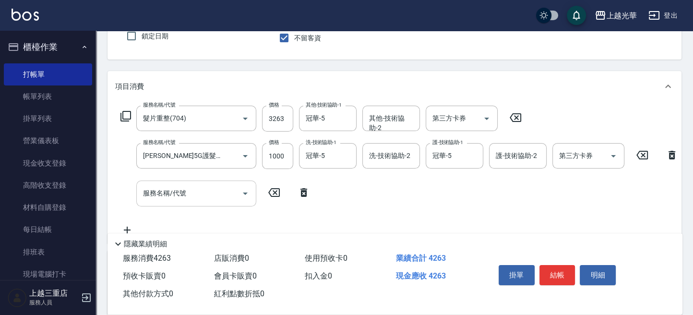
click at [175, 182] on div "服務名稱/代號" at bounding box center [196, 193] width 120 height 25
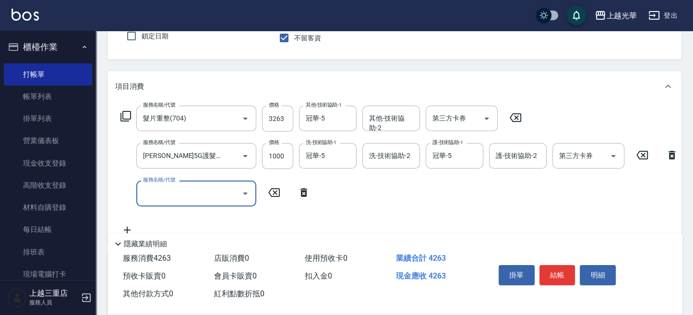
scroll to position [0, 0]
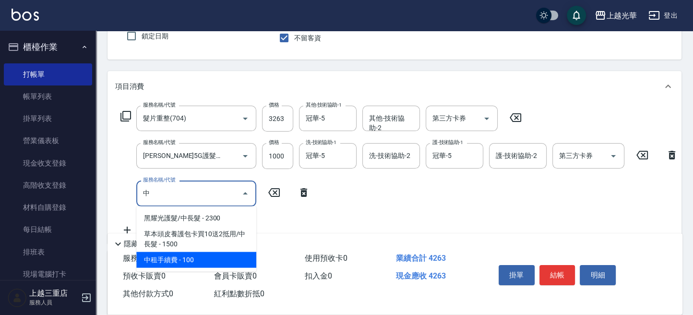
click at [224, 258] on span "中租手續費 - 100" at bounding box center [196, 260] width 120 height 16
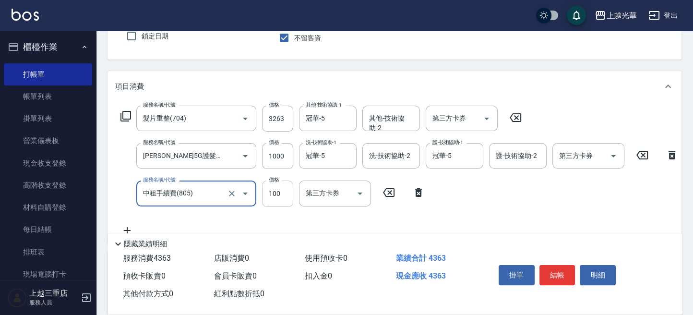
type input "中租手續費(805)"
drag, startPoint x: 278, startPoint y: 194, endPoint x: 282, endPoint y: 201, distance: 8.3
click at [278, 194] on input "100" at bounding box center [277, 194] width 31 height 26
type input "237"
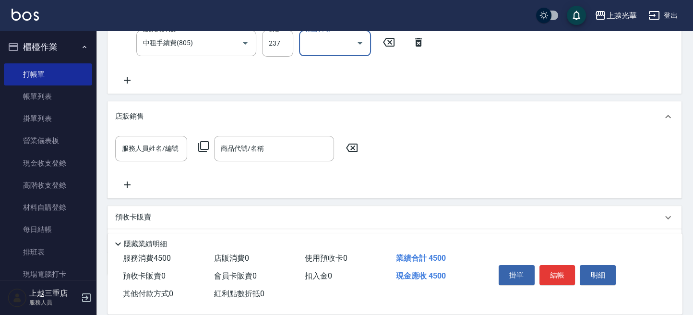
scroll to position [297, 0]
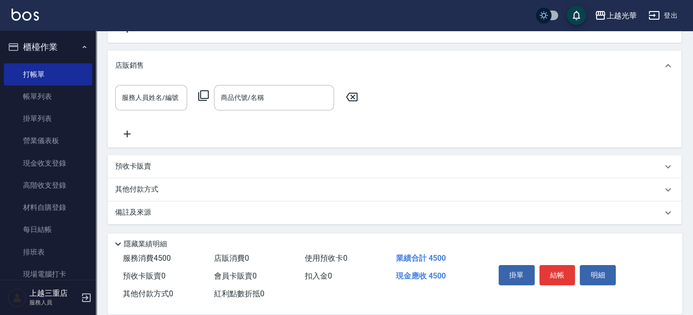
click at [198, 190] on div "其他付款方式" at bounding box center [388, 189] width 547 height 11
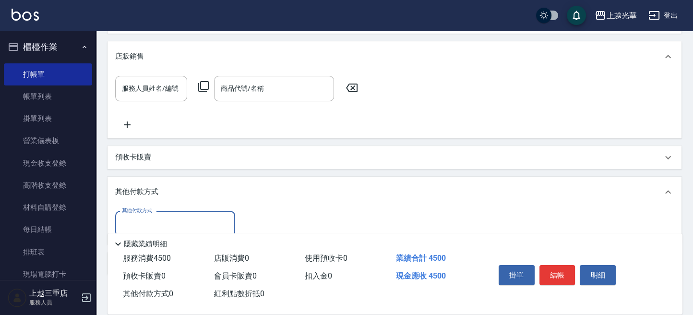
scroll to position [357, 0]
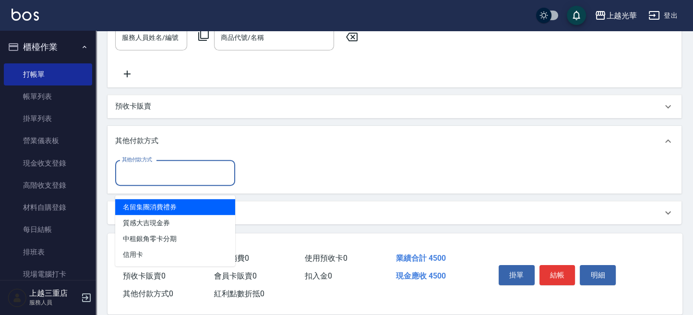
click at [189, 168] on input "其他付款方式" at bounding box center [175, 173] width 111 height 17
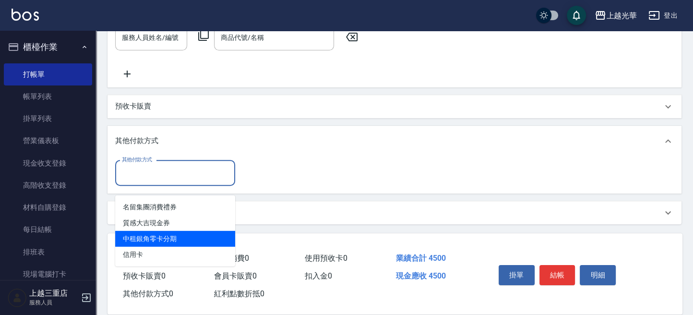
click at [186, 231] on span "中租銀角零卡分期" at bounding box center [175, 239] width 120 height 16
type input "中租銀角零卡分期"
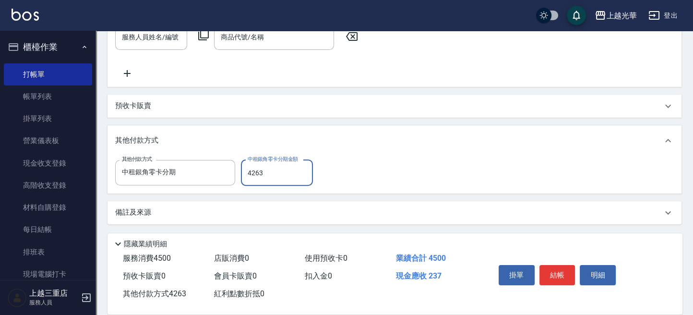
type input "4263"
click at [490, 59] on div "服務人員姓名/編號 服務人員姓名/編號 商品代號/名稱 商品代號/名稱" at bounding box center [394, 51] width 559 height 55
click at [560, 273] on button "結帳" at bounding box center [558, 275] width 36 height 20
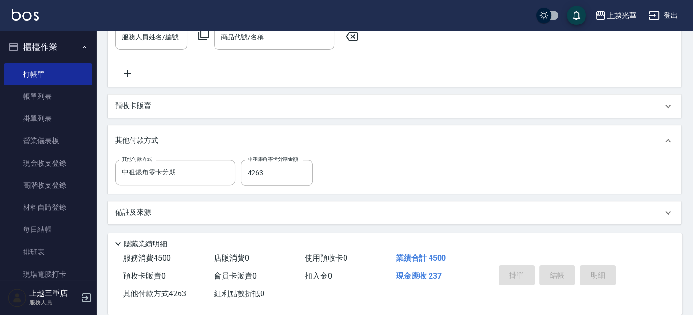
type input "[DATE] 13:44"
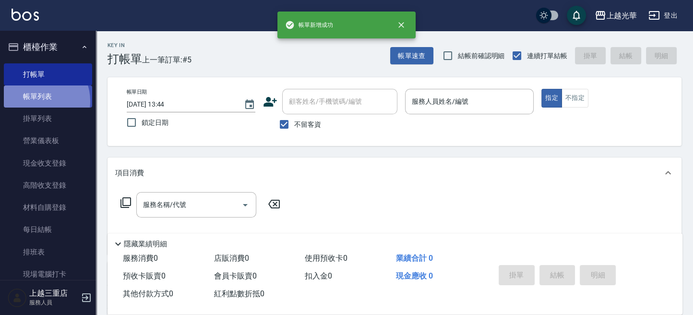
click at [38, 101] on link "帳單列表" at bounding box center [48, 96] width 88 height 22
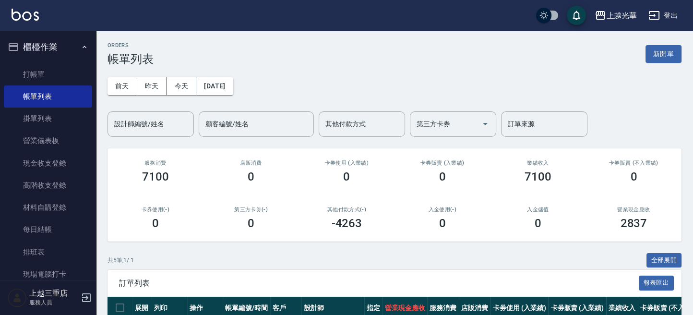
click at [152, 128] on input "設計師編號/姓名" at bounding box center [151, 124] width 78 height 17
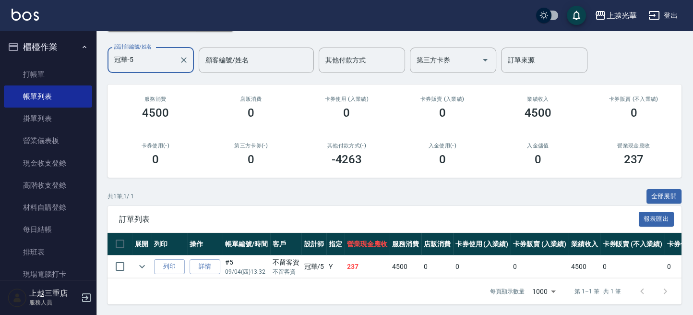
scroll to position [73, 0]
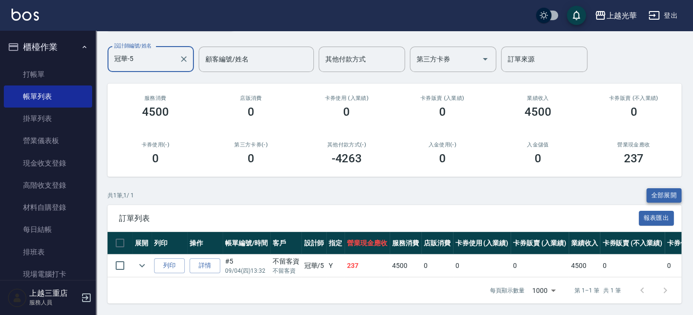
type input "冠華-5"
click at [656, 188] on button "全部展開" at bounding box center [665, 195] width 36 height 15
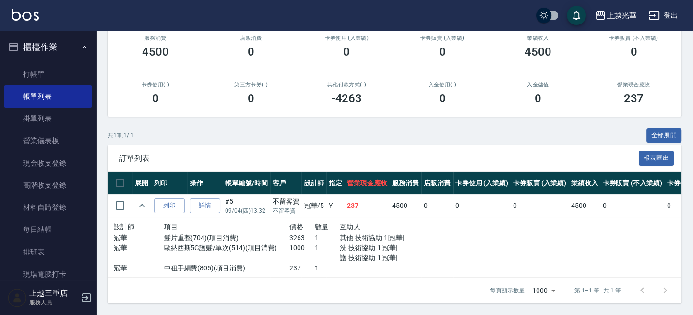
scroll to position [0, 0]
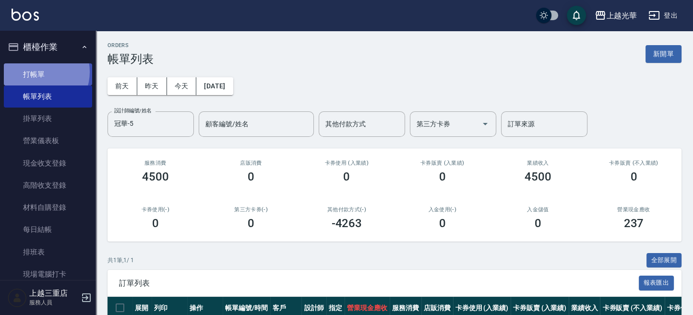
click at [39, 72] on link "打帳單" at bounding box center [48, 74] width 88 height 22
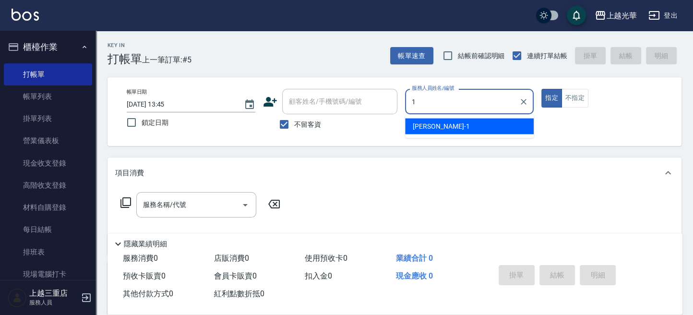
type input "[PERSON_NAME]-1"
type button "true"
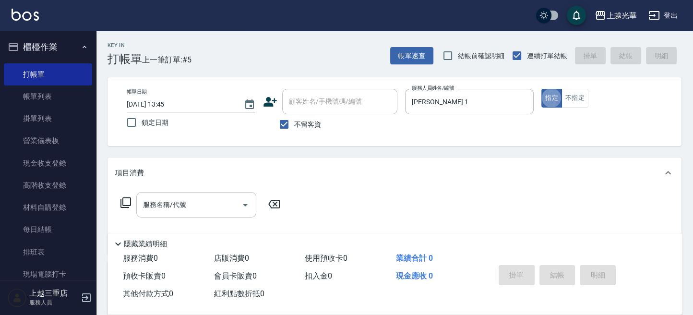
click at [172, 210] on input "服務名稱/代號" at bounding box center [189, 204] width 97 height 17
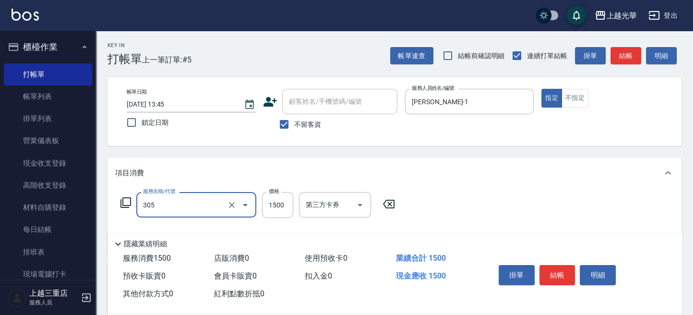
type input "設計燙髮1500(305)"
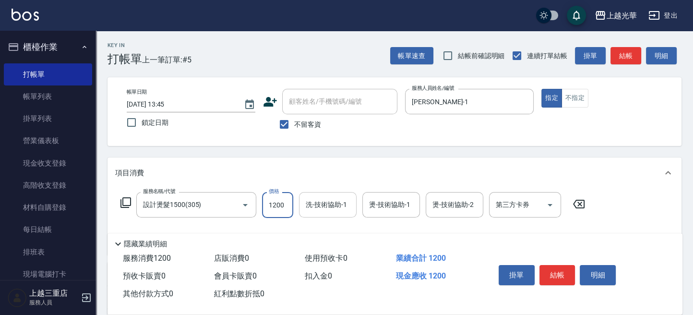
type input "1200"
drag, startPoint x: 321, startPoint y: 208, endPoint x: 318, endPoint y: 213, distance: 5.4
click at [321, 208] on input "洗-技術協助-1" at bounding box center [328, 204] width 49 height 17
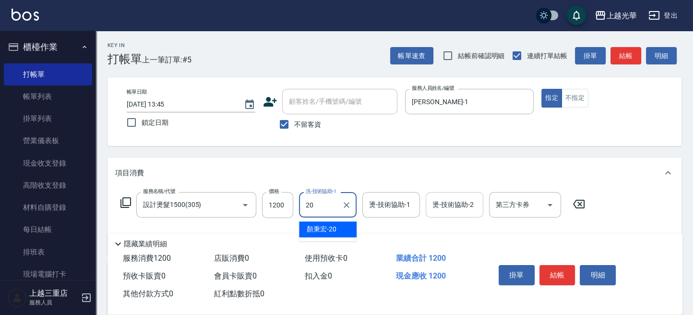
type input "[PERSON_NAME]-20"
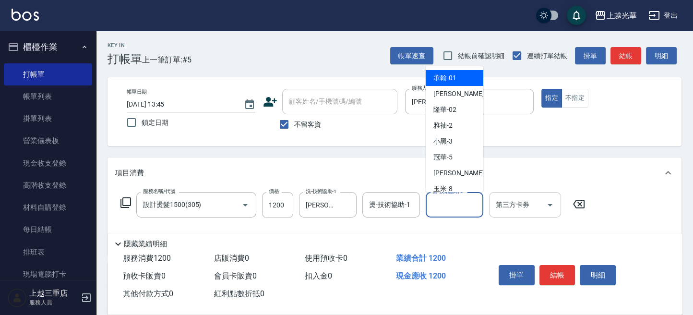
drag, startPoint x: 455, startPoint y: 207, endPoint x: 538, endPoint y: 217, distance: 83.7
click at [460, 205] on input "燙-技術協助-2" at bounding box center [454, 204] width 49 height 17
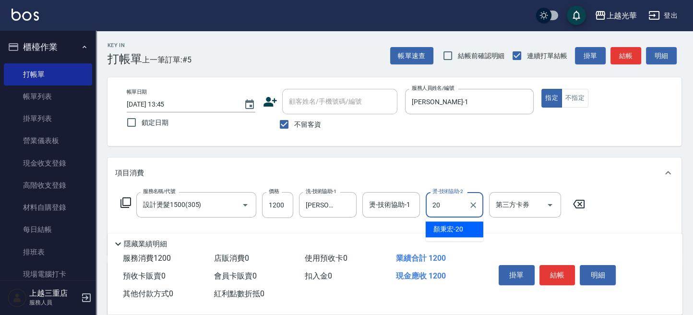
type input "[PERSON_NAME]-20"
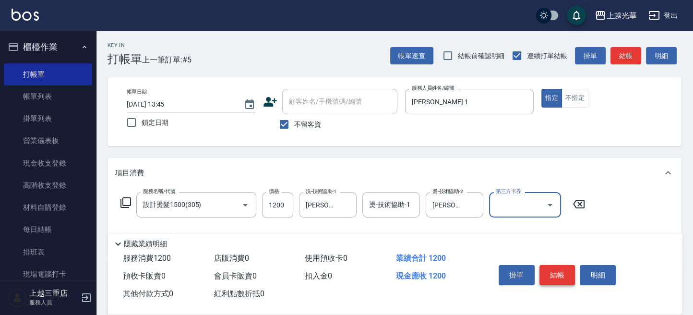
drag, startPoint x: 564, startPoint y: 283, endPoint x: 564, endPoint y: 276, distance: 7.2
click at [564, 281] on div "掛單 結帳 明細" at bounding box center [557, 276] width 125 height 30
click at [564, 275] on button "結帳" at bounding box center [558, 275] width 36 height 20
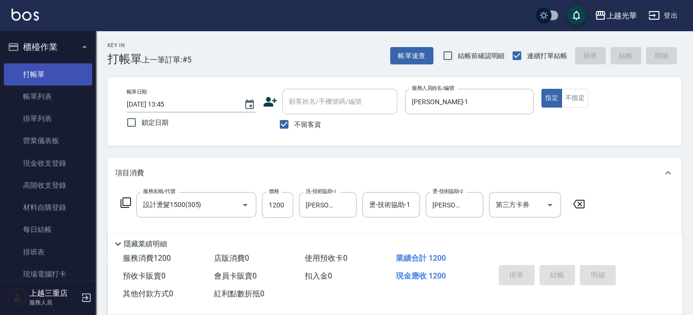
type input "[DATE] 13:50"
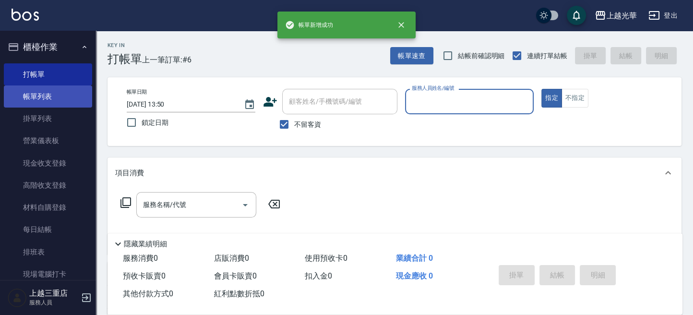
click at [50, 98] on link "帳單列表" at bounding box center [48, 96] width 88 height 22
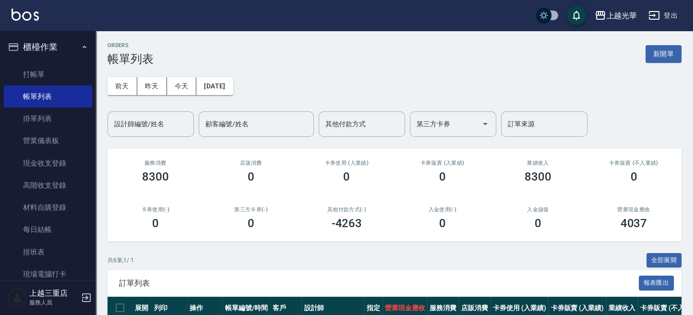
click at [152, 125] on input "設計師編號/姓名" at bounding box center [151, 124] width 78 height 17
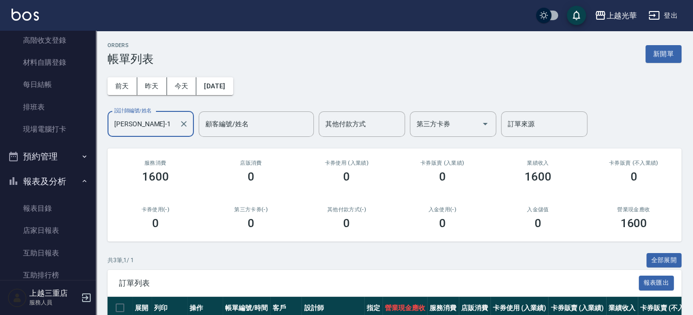
scroll to position [320, 0]
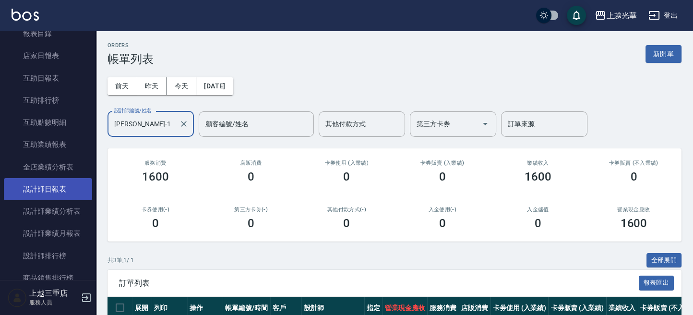
type input "[PERSON_NAME]-1"
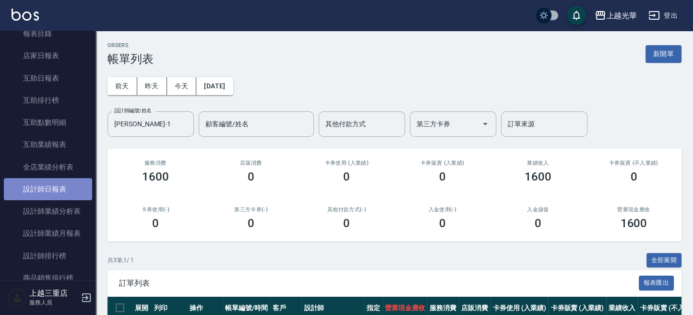
click at [59, 190] on link "設計師日報表" at bounding box center [48, 189] width 88 height 22
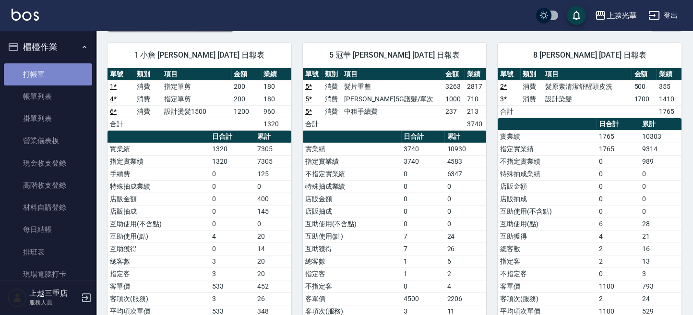
click at [49, 73] on link "打帳單" at bounding box center [48, 74] width 88 height 22
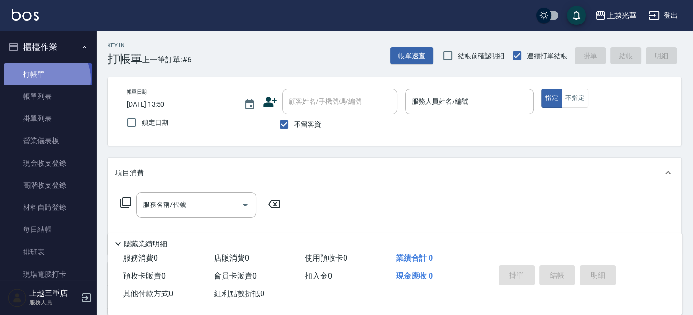
click at [45, 79] on link "打帳單" at bounding box center [48, 74] width 88 height 22
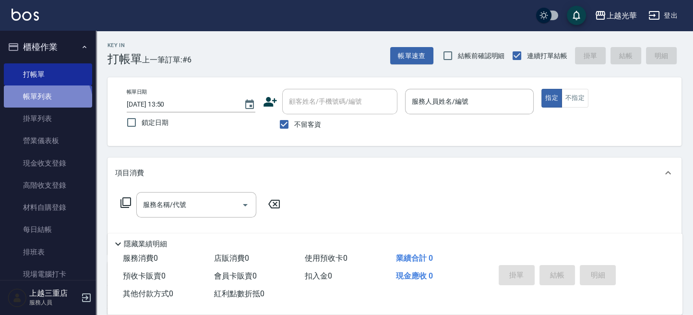
click at [46, 104] on link "帳單列表" at bounding box center [48, 96] width 88 height 22
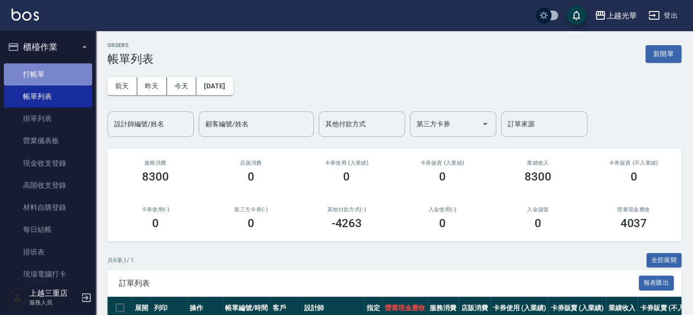
click at [56, 64] on link "打帳單" at bounding box center [48, 74] width 88 height 22
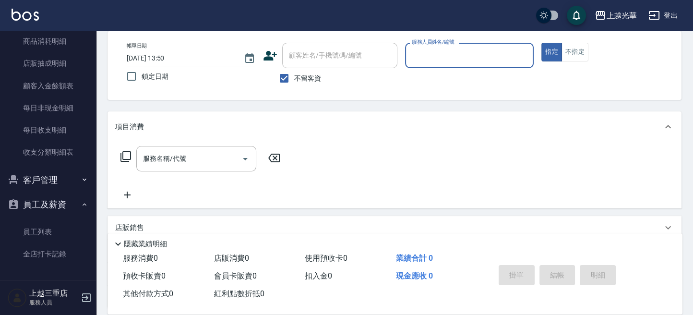
scroll to position [64, 0]
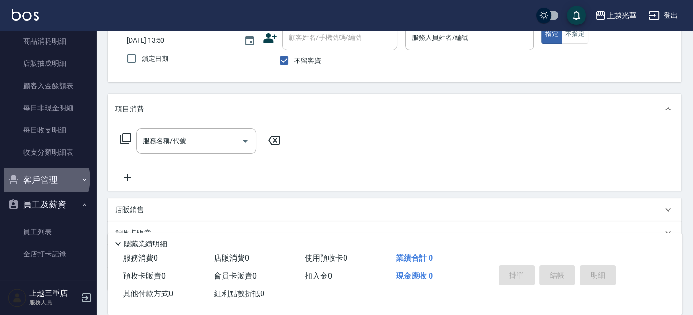
drag, startPoint x: 45, startPoint y: 179, endPoint x: 36, endPoint y: 185, distance: 10.3
click at [44, 179] on button "客戶管理" at bounding box center [48, 180] width 88 height 25
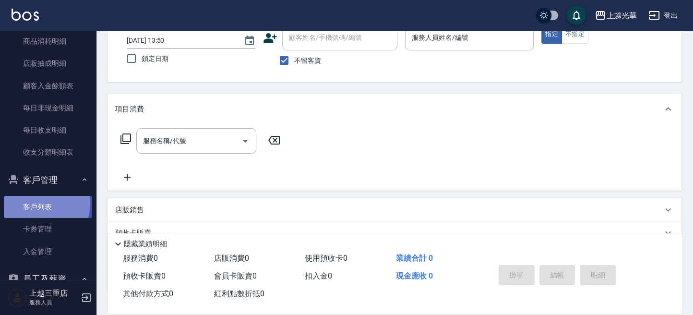
click at [36, 203] on link "客戶列表" at bounding box center [48, 207] width 88 height 22
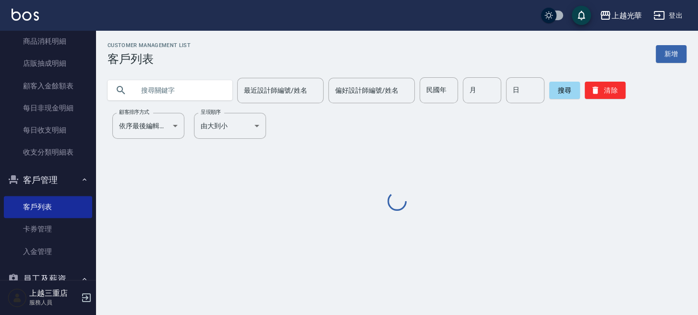
drag, startPoint x: 175, startPoint y: 93, endPoint x: 697, endPoint y: 225, distance: 538.8
click at [177, 94] on input "text" at bounding box center [179, 90] width 90 height 26
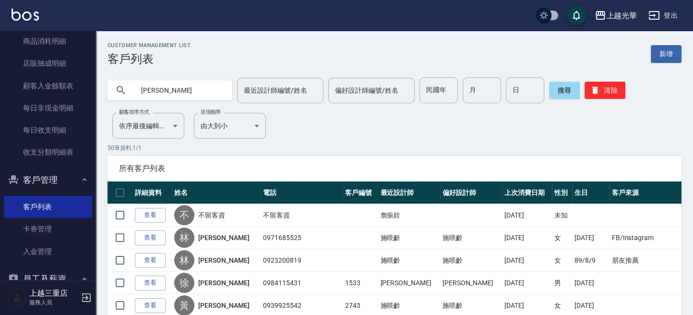
type input "[PERSON_NAME]"
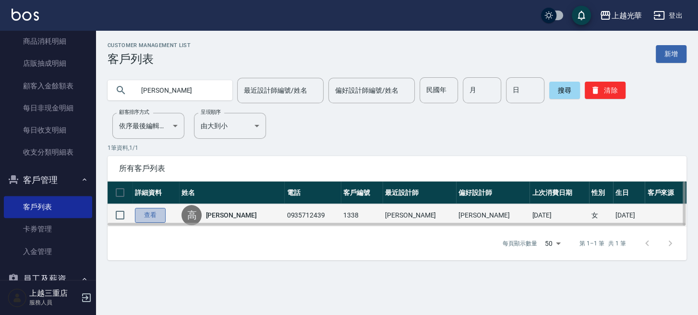
click at [154, 211] on link "查看" at bounding box center [150, 215] width 31 height 15
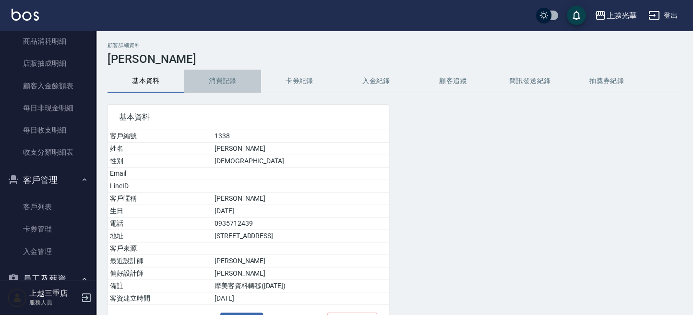
click at [224, 79] on button "消費記錄" at bounding box center [222, 81] width 77 height 23
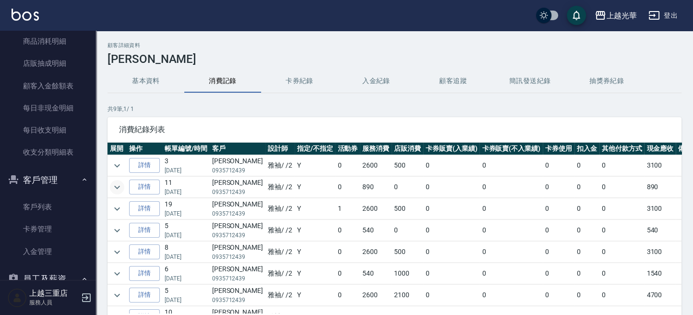
click at [113, 182] on icon "expand row" at bounding box center [117, 188] width 12 height 12
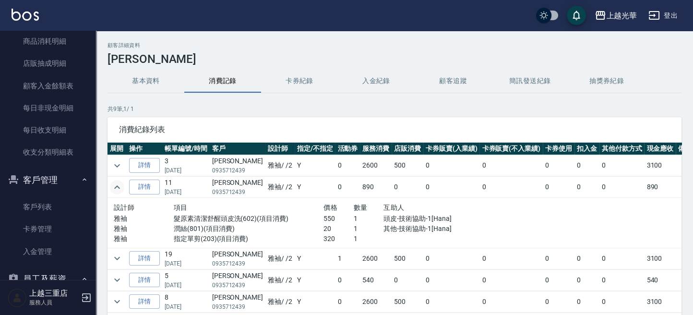
click at [26, 13] on img at bounding box center [25, 15] width 27 height 12
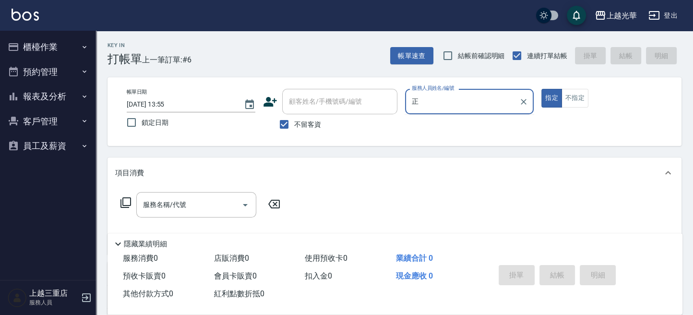
type input "正"
click at [342, 35] on div "Key In 打帳單 上一筆訂單:#6 帳單速查 結帳前確認明細 連續打單結帳 掛單 結帳 明細" at bounding box center [389, 48] width 586 height 35
click at [57, 152] on button "員工及薪資" at bounding box center [48, 146] width 88 height 25
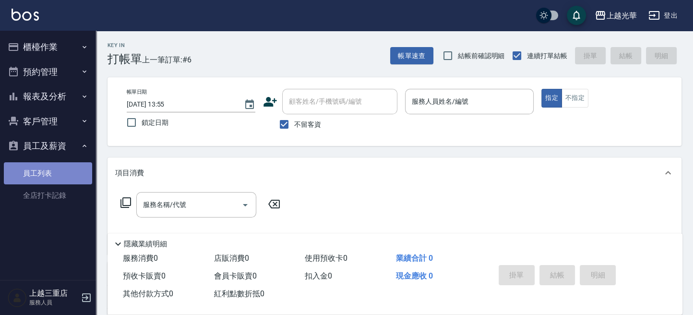
click at [52, 170] on link "員工列表" at bounding box center [48, 173] width 88 height 22
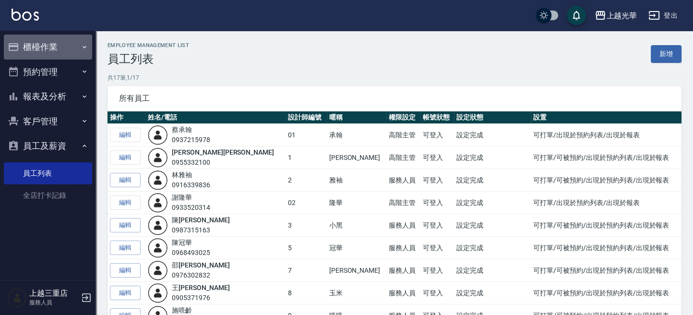
click at [49, 45] on button "櫃檯作業" at bounding box center [48, 47] width 88 height 25
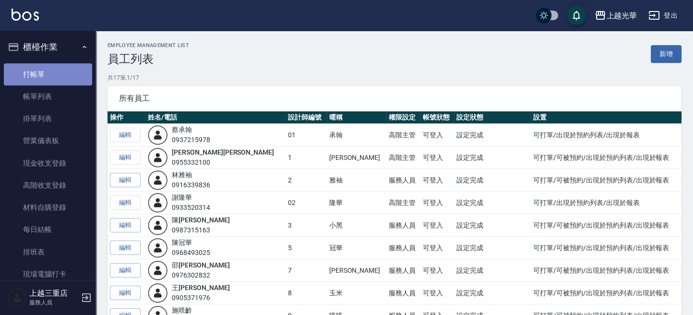
click at [49, 70] on link "打帳單" at bounding box center [48, 74] width 88 height 22
